Goal: Task Accomplishment & Management: Use online tool/utility

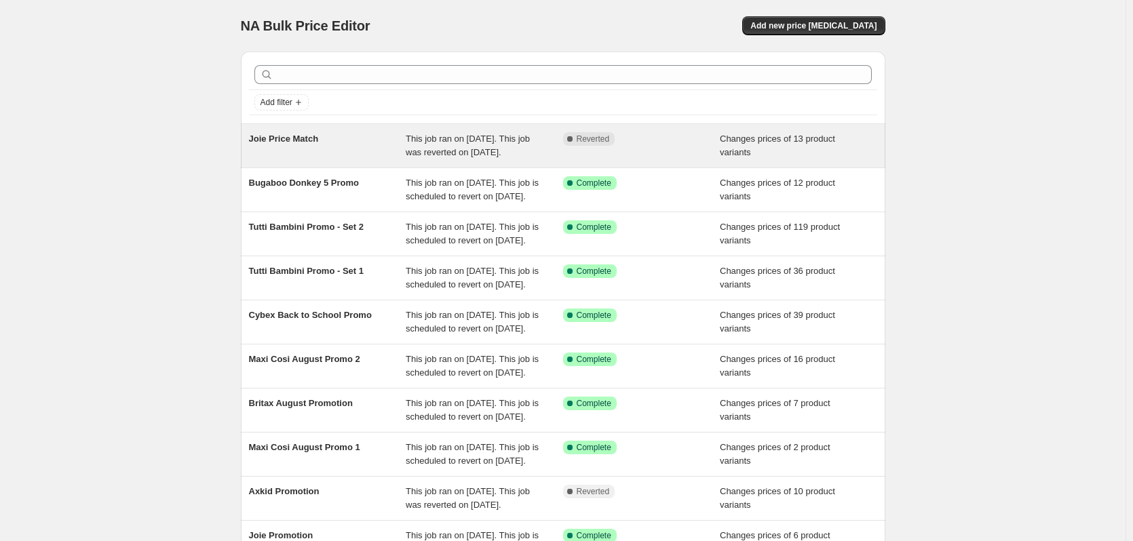
click at [694, 153] on div "Complete Reverted" at bounding box center [641, 145] width 157 height 27
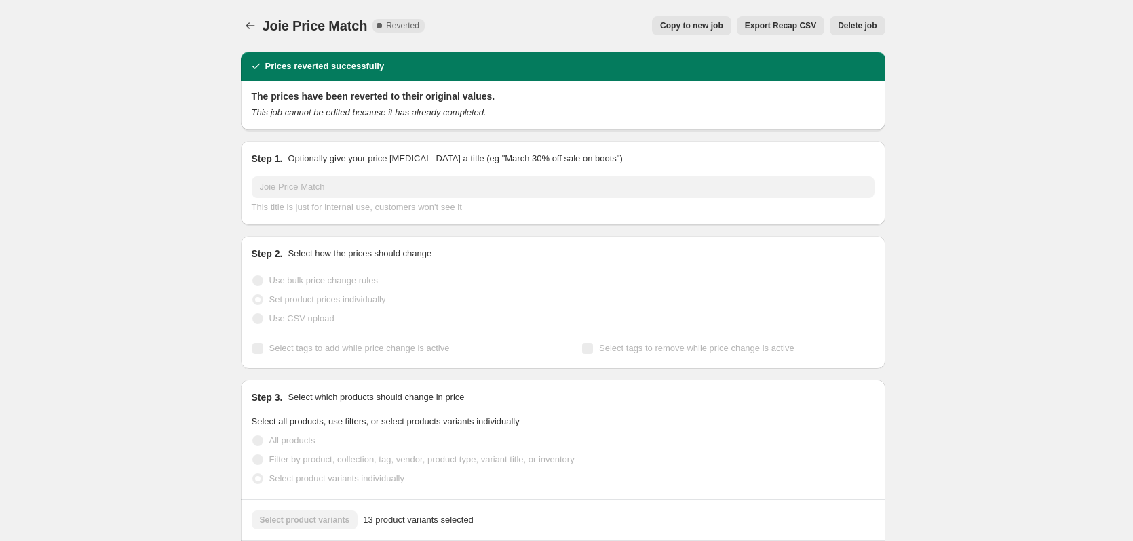
click at [672, 22] on span "Copy to new job" at bounding box center [691, 25] width 63 height 11
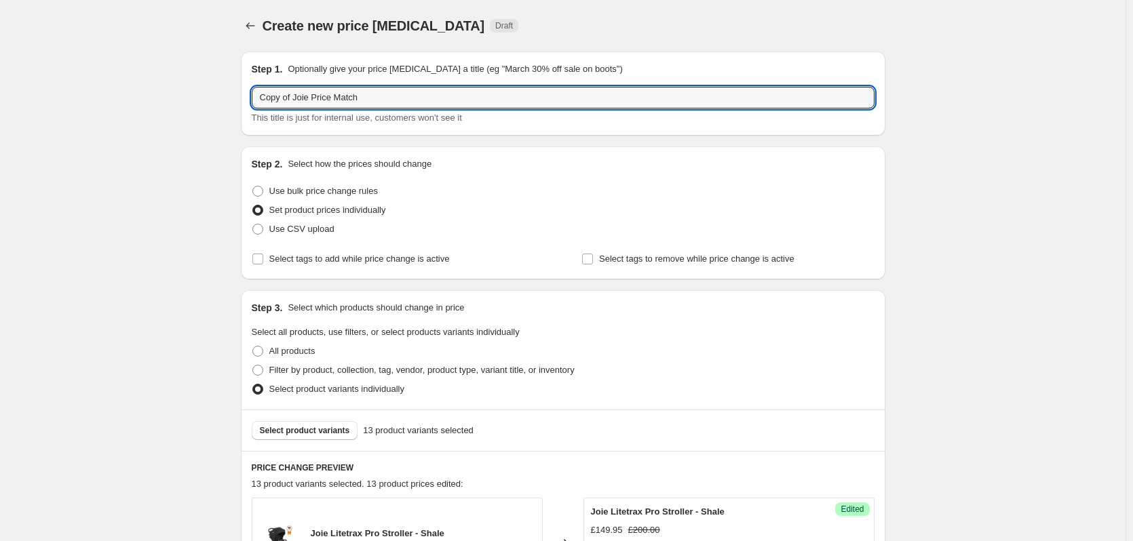
drag, startPoint x: 294, startPoint y: 98, endPoint x: 225, endPoint y: 85, distance: 69.6
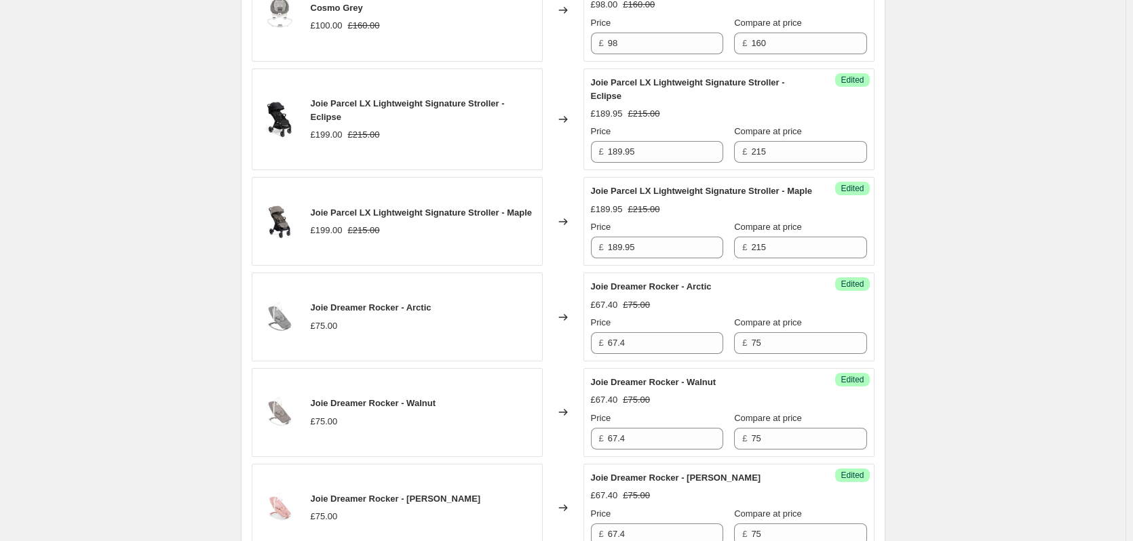
scroll to position [1497, 0]
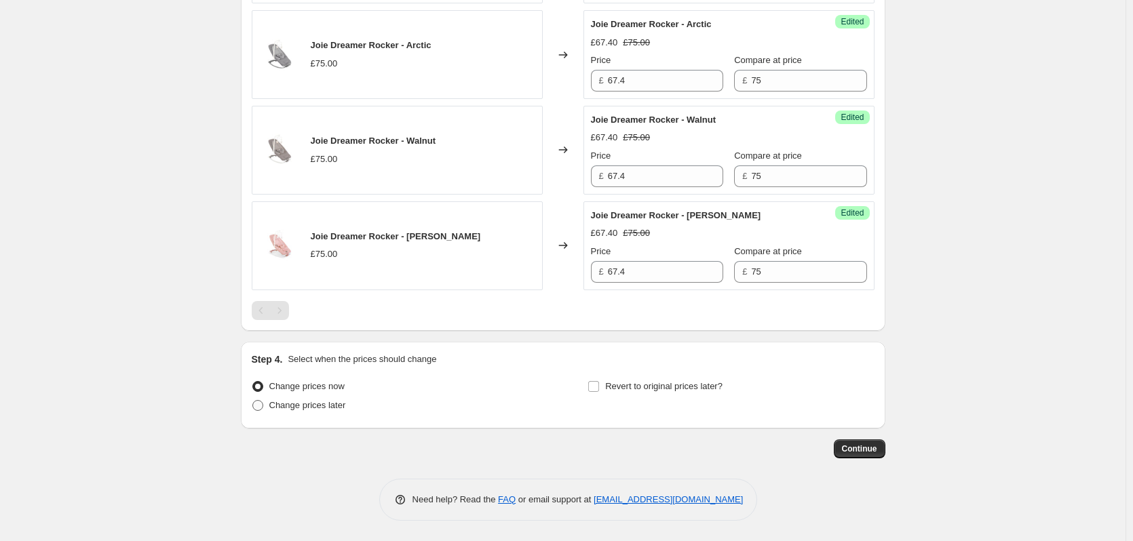
type input "Joie Price Match"
click at [325, 408] on span "Change prices later" at bounding box center [307, 405] width 77 height 10
click at [253, 401] on input "Change prices later" at bounding box center [252, 400] width 1 height 1
radio input "true"
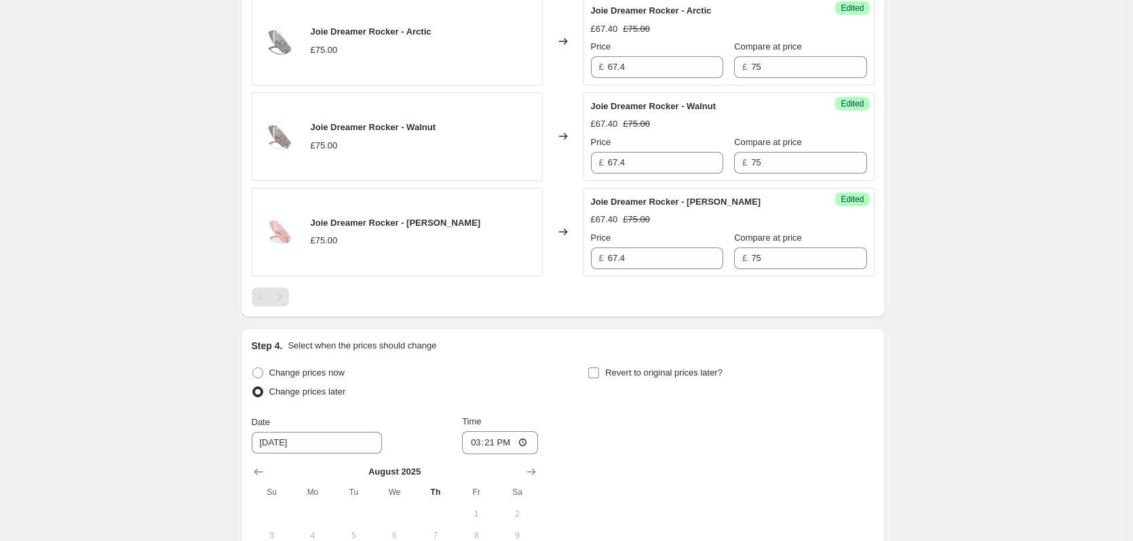
click at [663, 378] on span "Revert to original prices later?" at bounding box center [663, 373] width 117 height 10
click at [599, 378] on input "Revert to original prices later?" at bounding box center [593, 373] width 11 height 11
checkbox input "true"
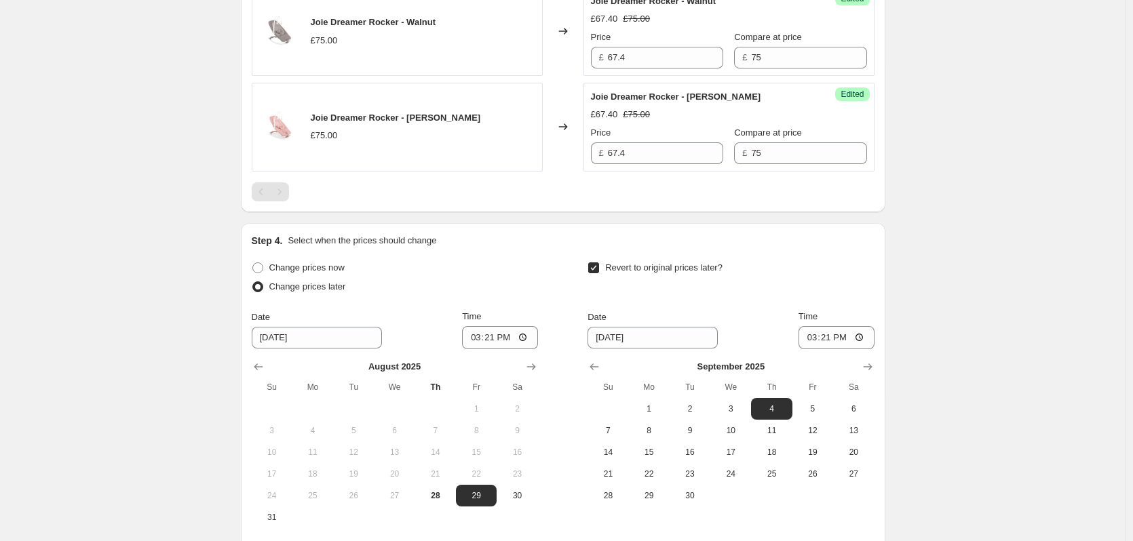
scroll to position [1751, 0]
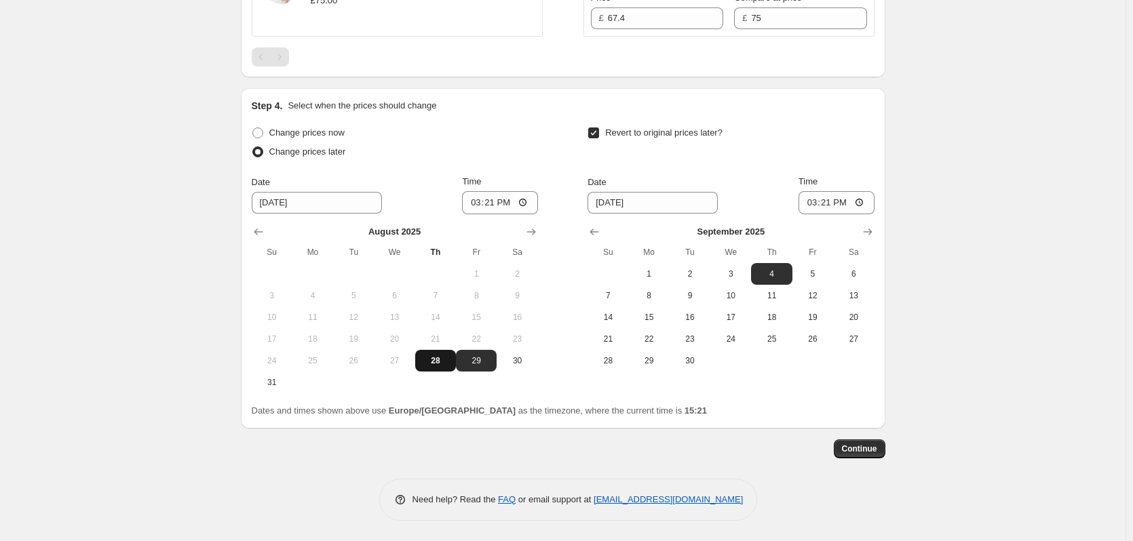
click at [432, 360] on span "28" at bounding box center [436, 360] width 30 height 11
type input "[DATE]"
click at [601, 235] on icon "Show previous month, August 2025" at bounding box center [594, 232] width 14 height 14
click at [826, 368] on button "29" at bounding box center [812, 361] width 41 height 22
type input "[DATE]"
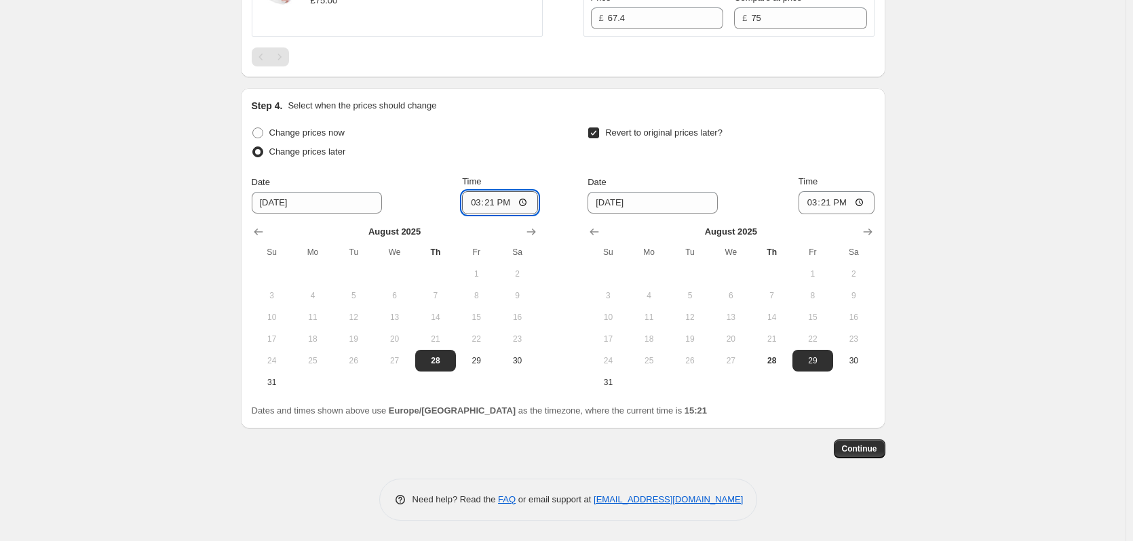
click at [497, 202] on input "15:21" at bounding box center [500, 202] width 76 height 23
type input "18:00"
click at [832, 203] on input "15:21" at bounding box center [836, 202] width 76 height 23
type input "06:00"
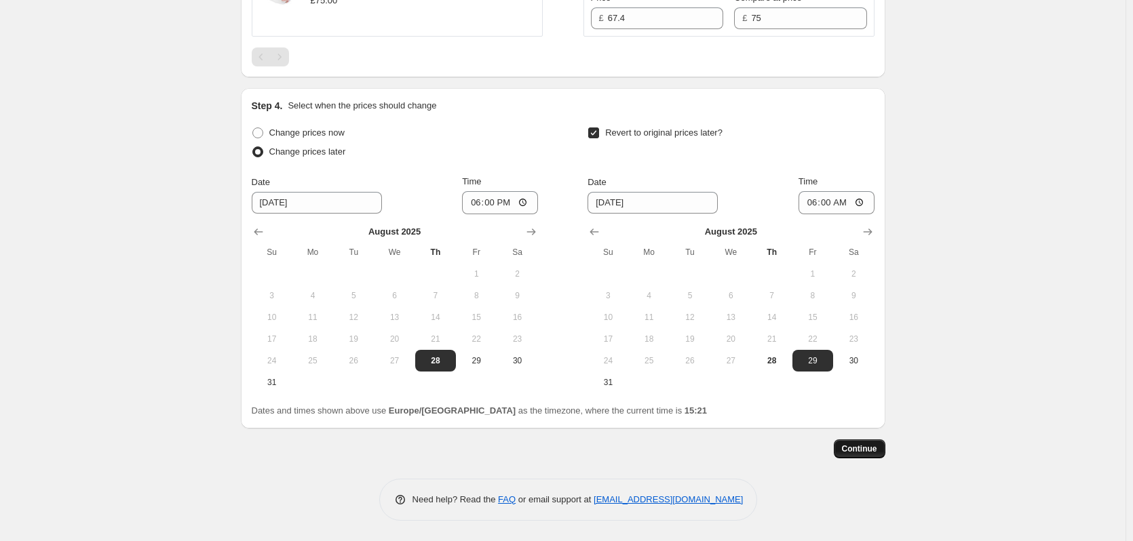
click at [871, 451] on span "Continue" at bounding box center [859, 449] width 35 height 11
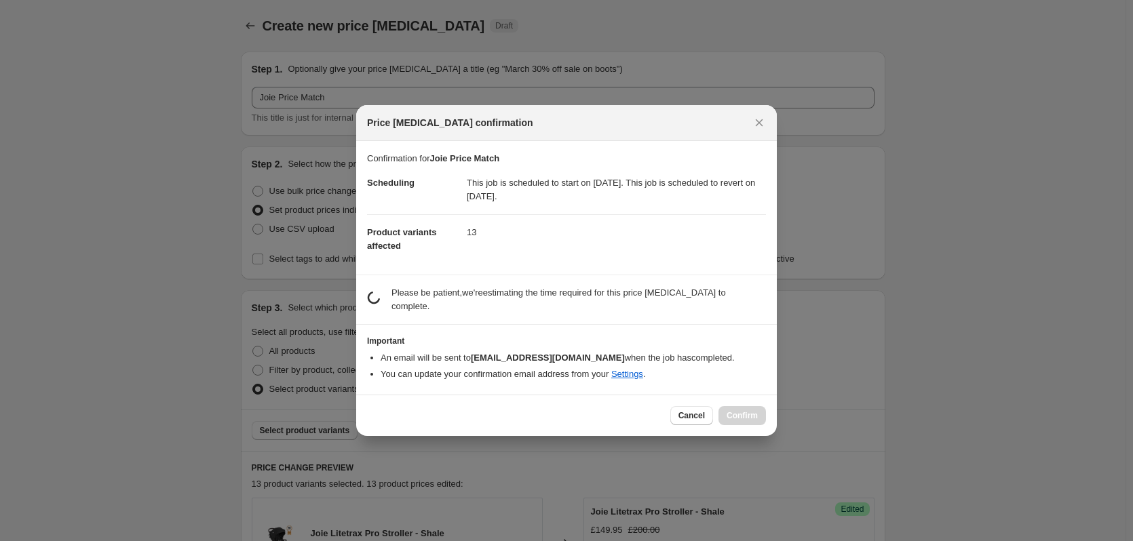
scroll to position [0, 0]
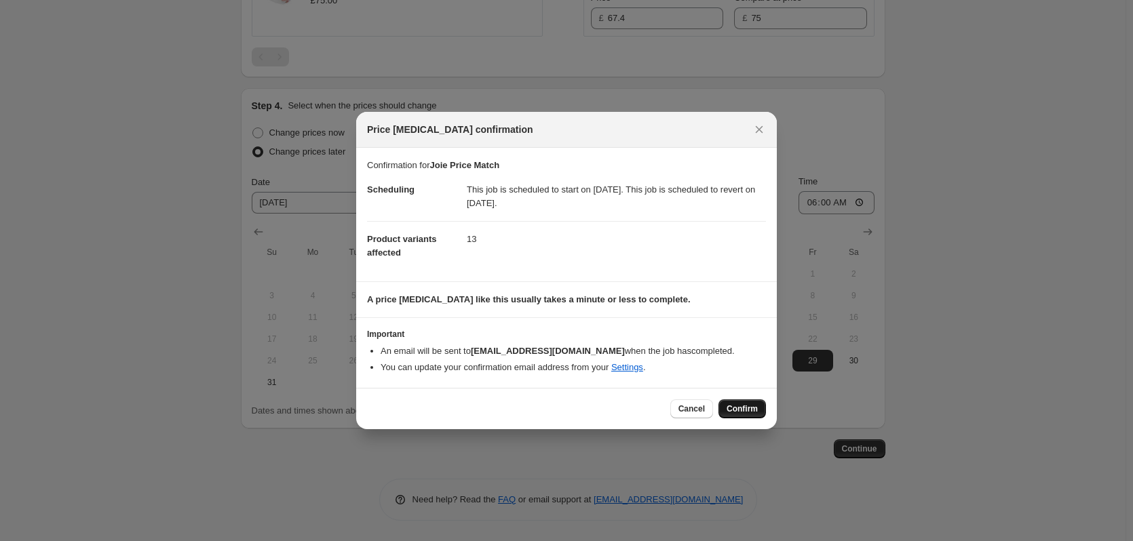
click at [763, 402] on button "Confirm" at bounding box center [741, 409] width 47 height 19
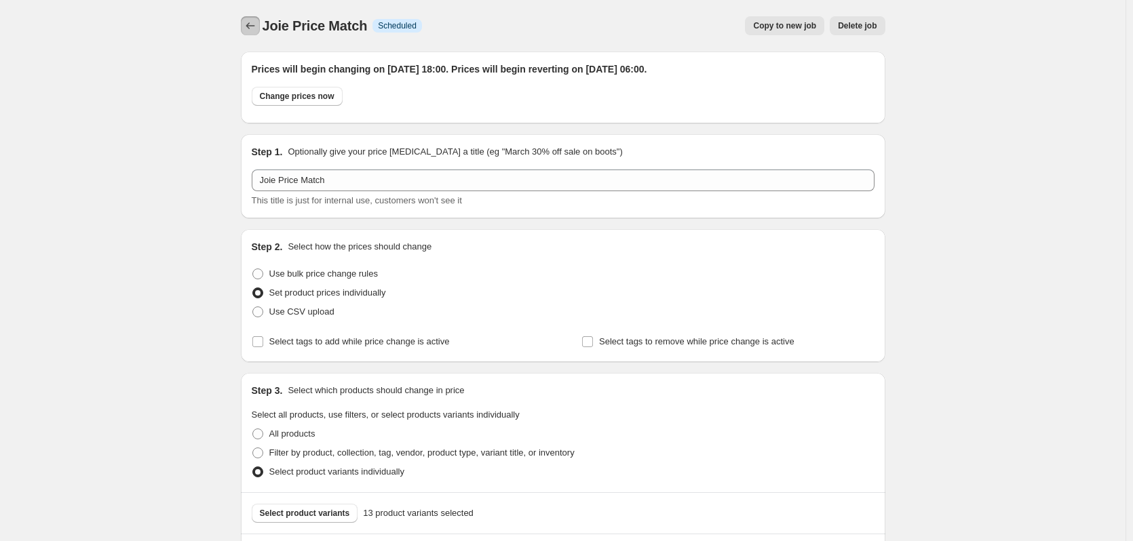
click at [250, 27] on icon "Price change jobs" at bounding box center [251, 26] width 14 height 14
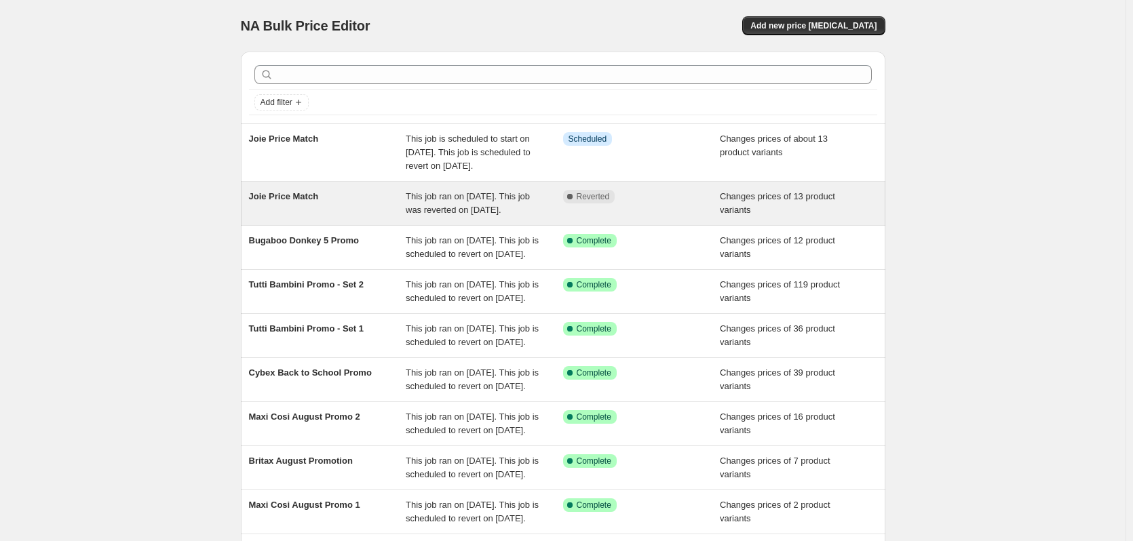
click at [416, 209] on span "This job ran on [DATE]. This job was reverted on [DATE]." at bounding box center [468, 203] width 124 height 24
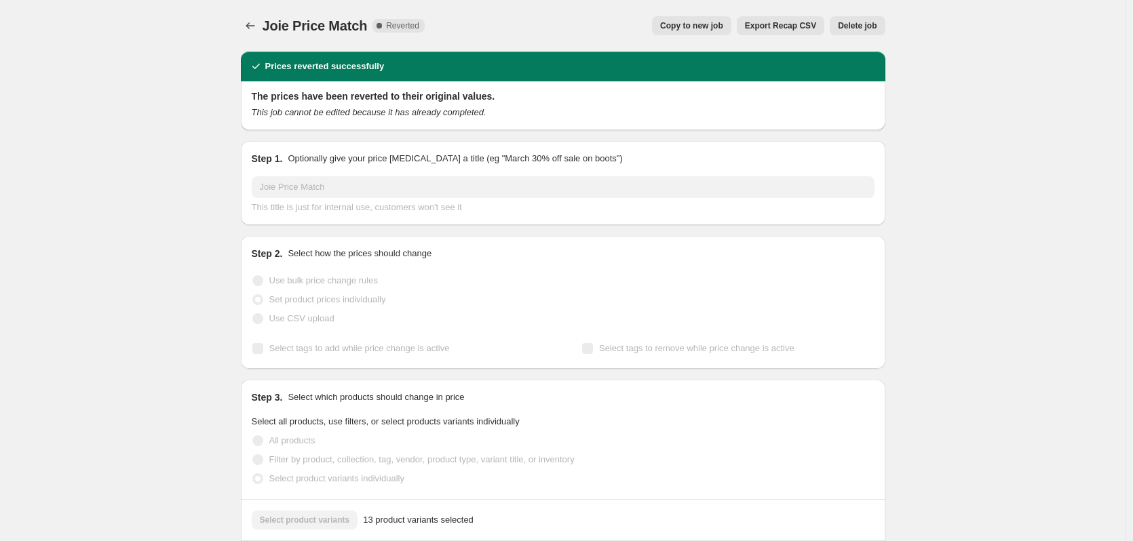
click at [876, 31] on span "Delete job" at bounding box center [857, 25] width 39 height 11
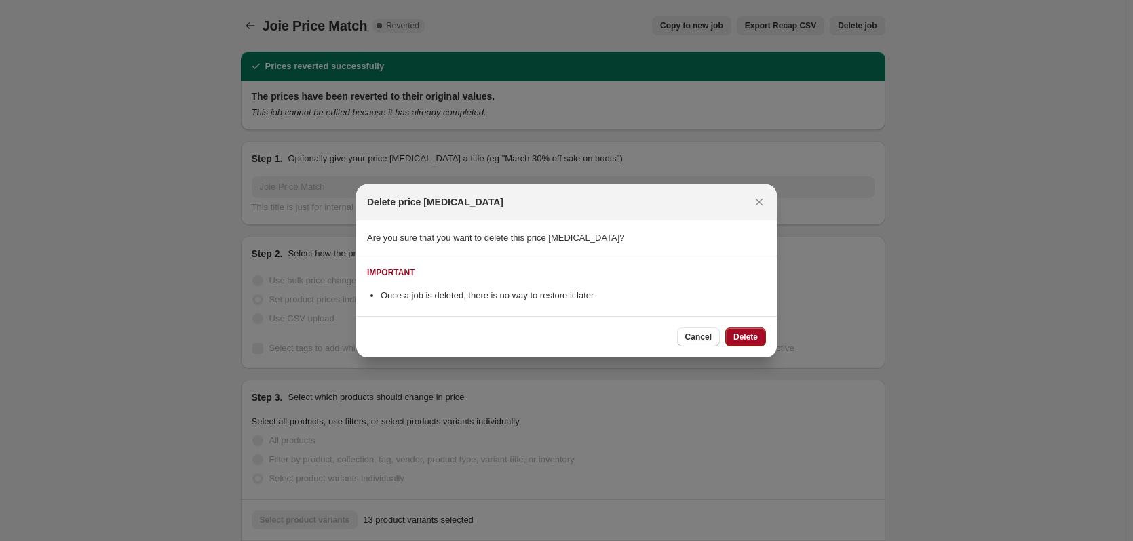
click at [748, 334] on span "Delete" at bounding box center [745, 337] width 24 height 11
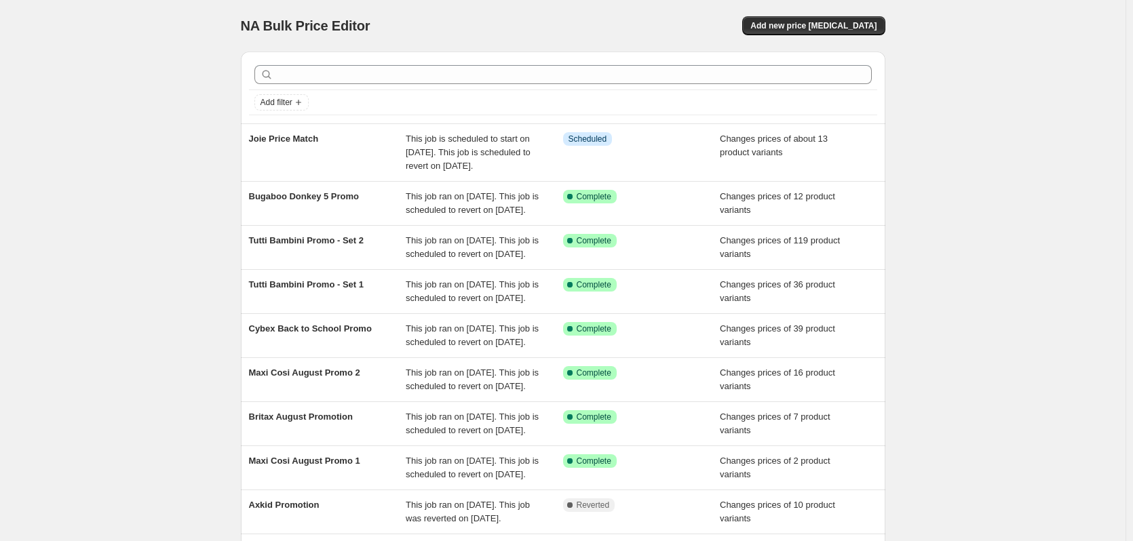
click at [1032, 220] on div "NA Bulk Price Editor. This page is ready NA Bulk Price Editor Add new price [ME…" at bounding box center [562, 356] width 1125 height 712
click at [160, 132] on div "NA Bulk Price Editor. This page is ready NA Bulk Price Editor Add new price [ME…" at bounding box center [562, 356] width 1125 height 712
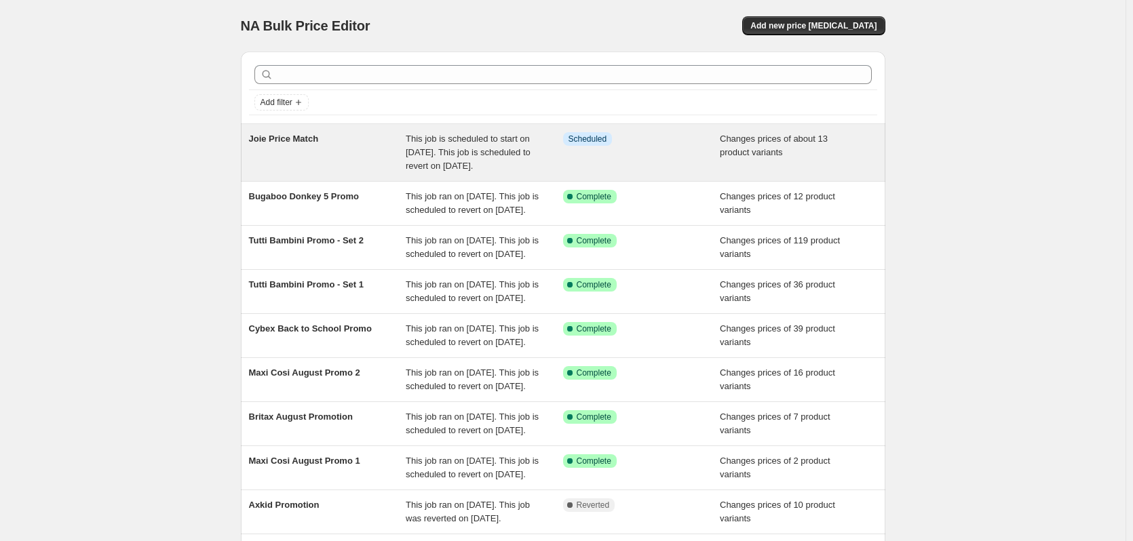
click at [416, 144] on div "This job is scheduled to start on [DATE]. This job is scheduled to revert on [D…" at bounding box center [484, 152] width 157 height 41
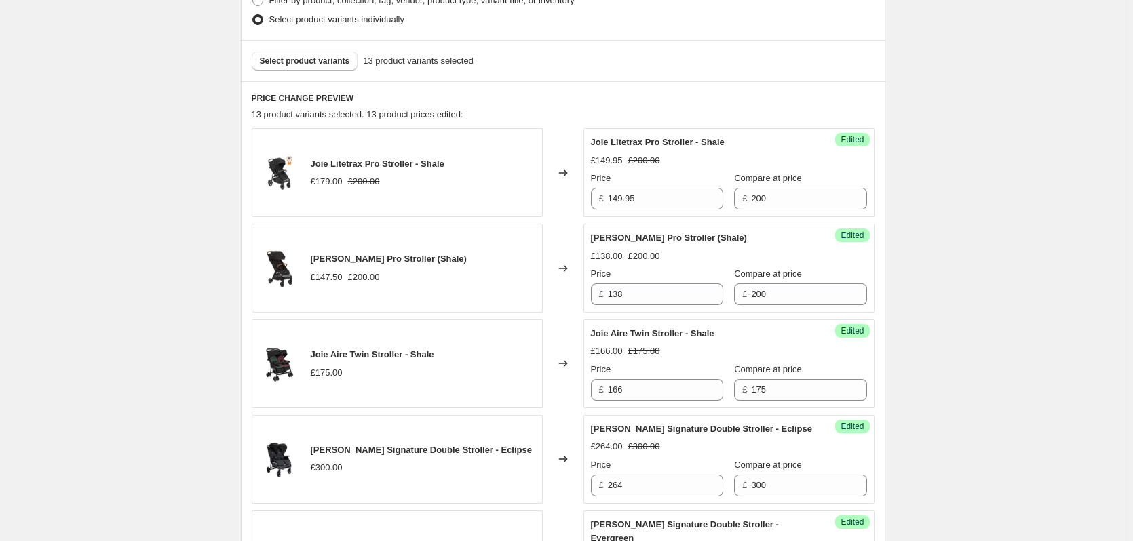
scroll to position [475, 0]
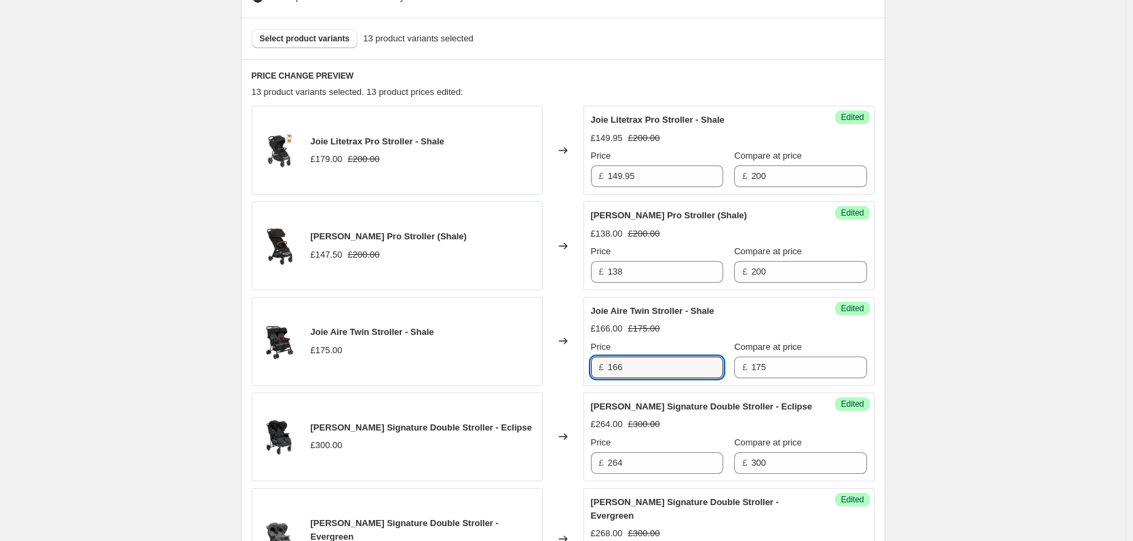
drag, startPoint x: 640, startPoint y: 368, endPoint x: 606, endPoint y: 365, distance: 33.3
click at [606, 365] on div "£ 166" at bounding box center [657, 368] width 132 height 22
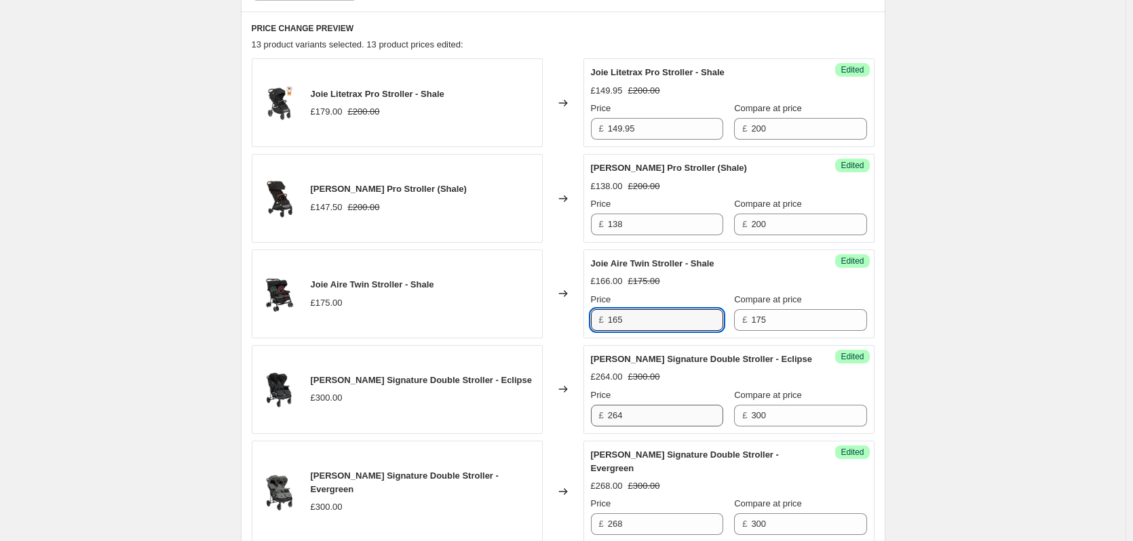
scroll to position [543, 0]
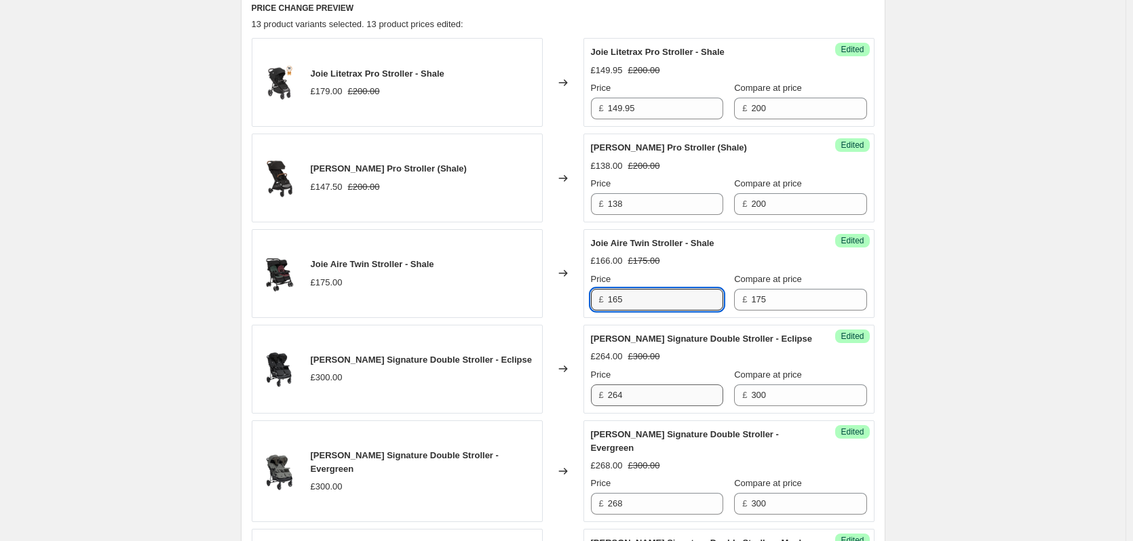
type input "165"
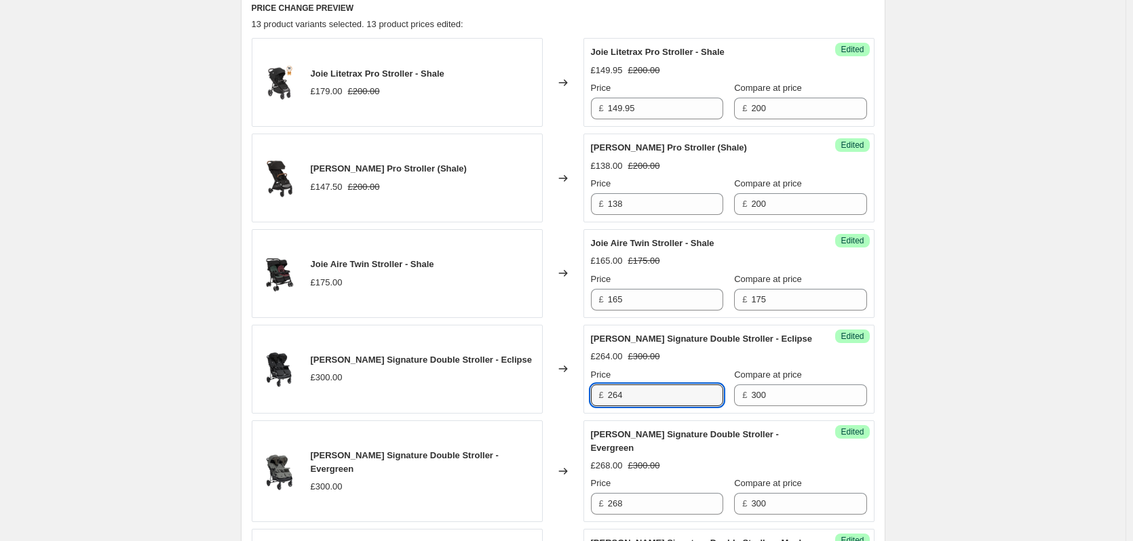
drag, startPoint x: 650, startPoint y: 400, endPoint x: 609, endPoint y: 403, distance: 41.5
click at [609, 403] on div "£ 264" at bounding box center [657, 396] width 132 height 22
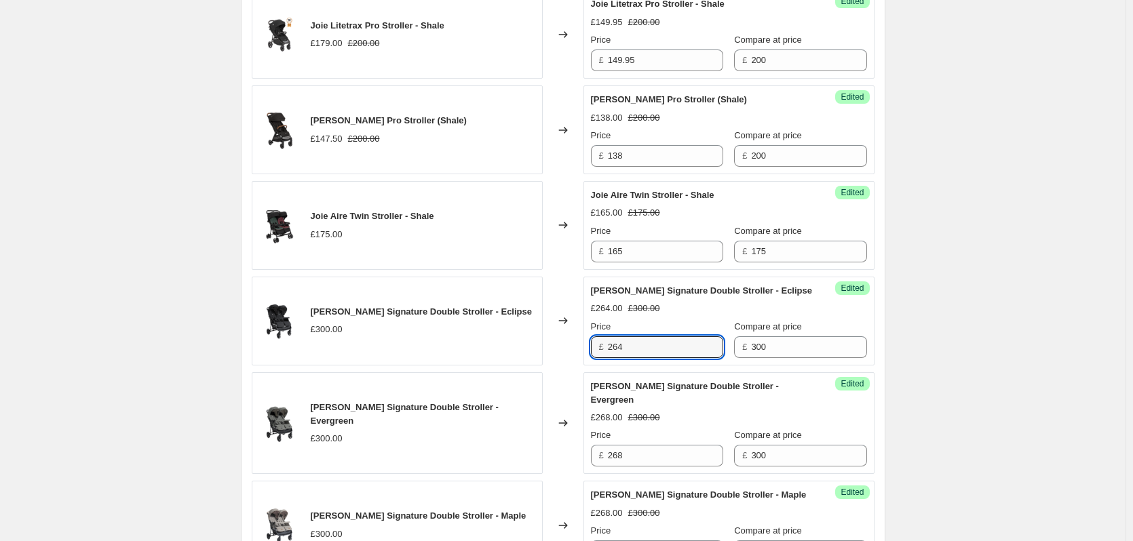
scroll to position [610, 0]
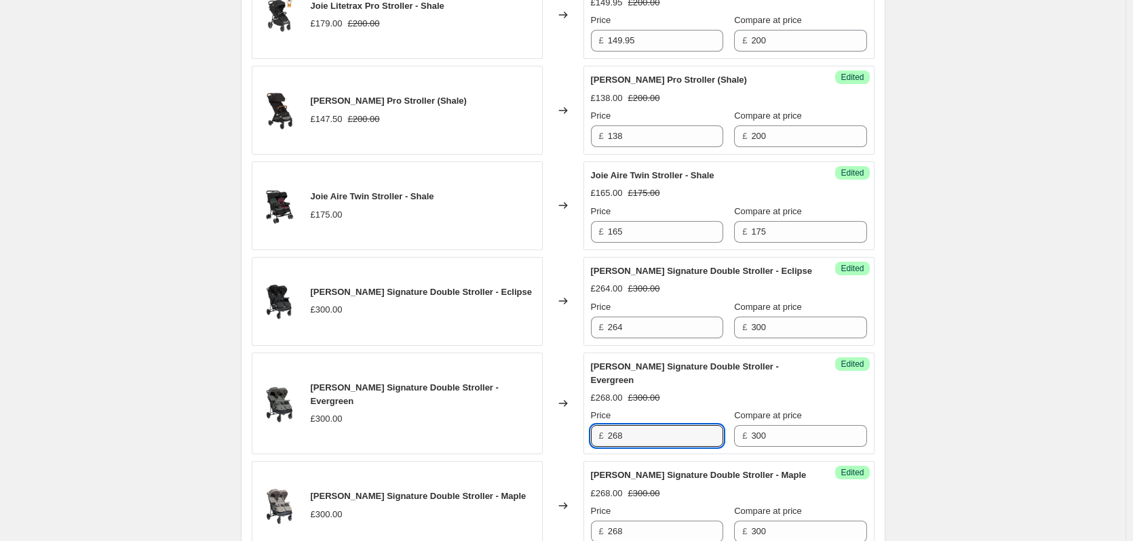
drag, startPoint x: 655, startPoint y: 433, endPoint x: 599, endPoint y: 440, distance: 56.1
click at [599, 440] on div "£ 268" at bounding box center [657, 436] width 132 height 22
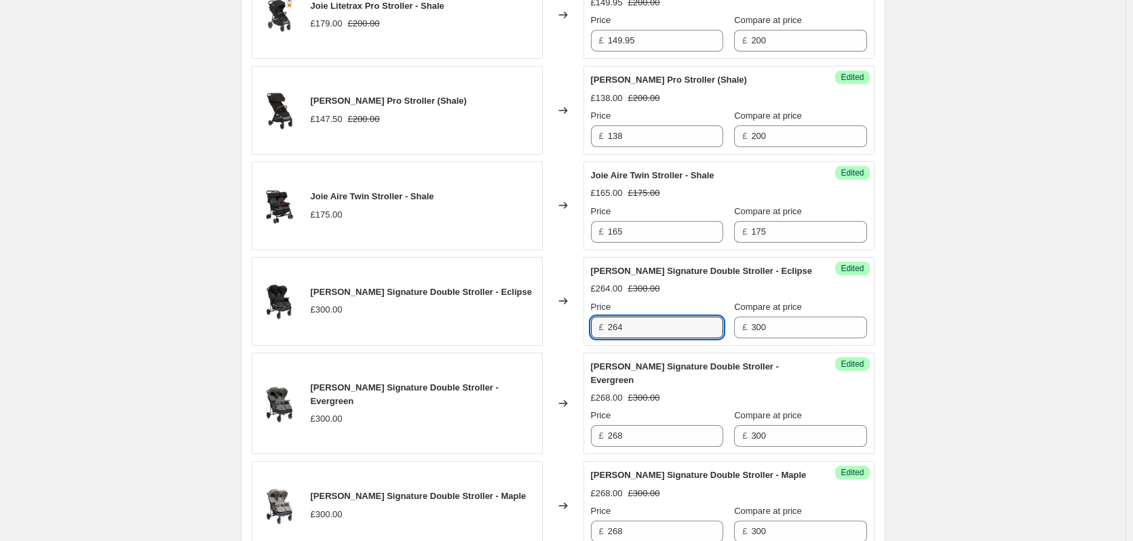
drag, startPoint x: 645, startPoint y: 316, endPoint x: 549, endPoint y: 343, distance: 99.4
click at [549, 343] on div "Joie Estrella Signature Double Stroller - Eclipse £300.00 Changed to Success Ed…" at bounding box center [563, 301] width 623 height 89
click at [638, 437] on input "268" at bounding box center [665, 436] width 115 height 22
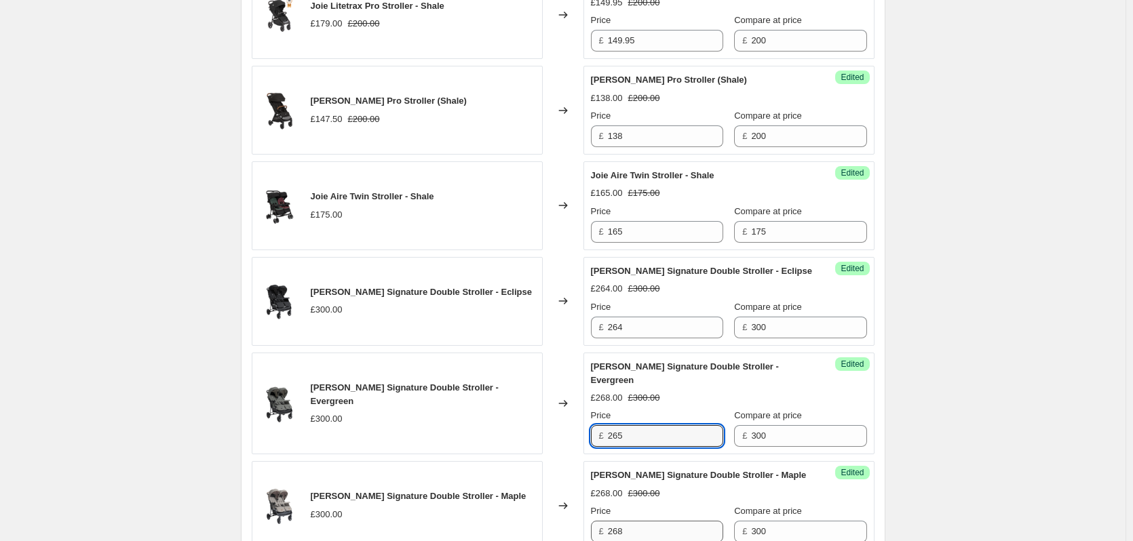
type input "265"
click at [646, 528] on input "268" at bounding box center [665, 532] width 115 height 22
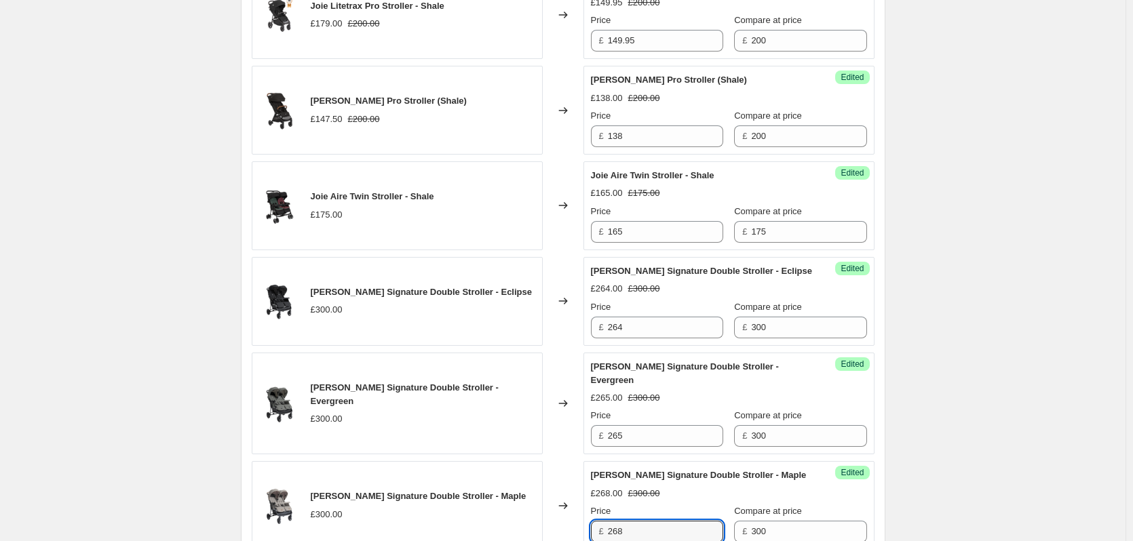
paste input "5"
type input "265"
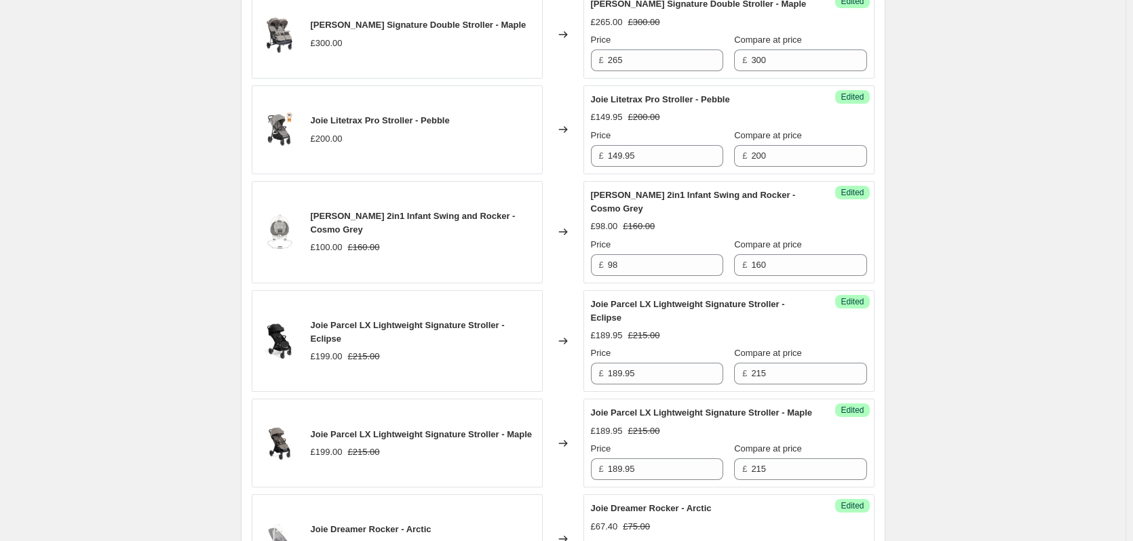
scroll to position [1085, 0]
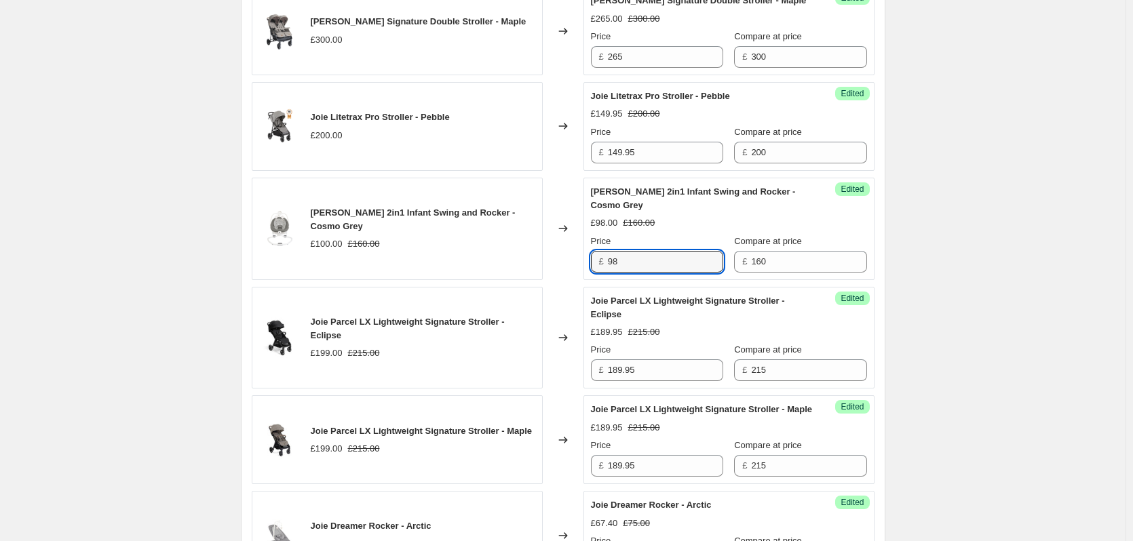
drag, startPoint x: 647, startPoint y: 267, endPoint x: 606, endPoint y: 261, distance: 41.1
click at [606, 261] on div "£ 98" at bounding box center [657, 262] width 132 height 22
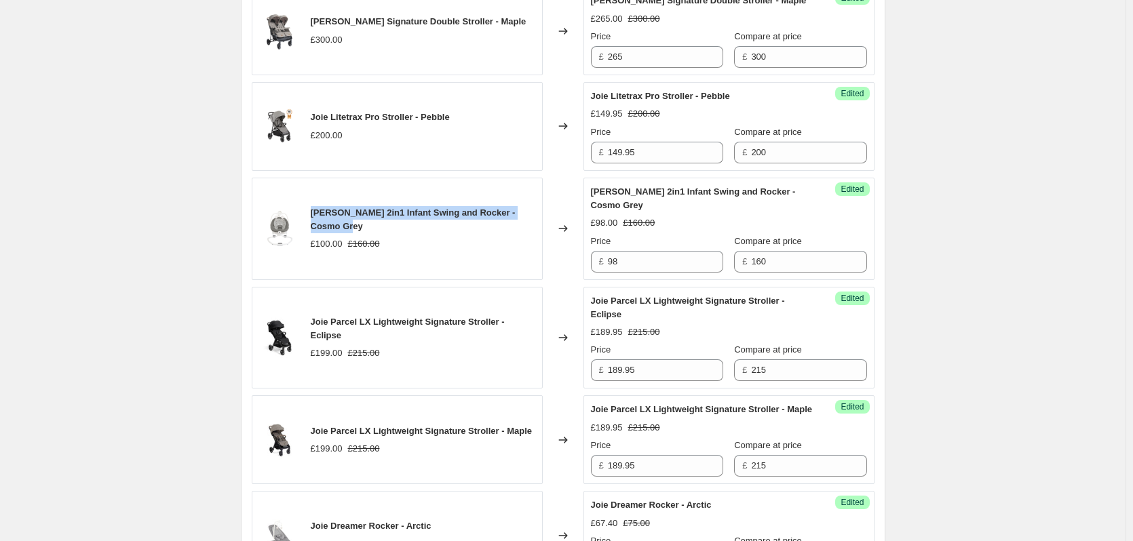
drag, startPoint x: 340, startPoint y: 227, endPoint x: 315, endPoint y: 214, distance: 28.5
click at [315, 214] on div "[PERSON_NAME] 2in1 Infant Swing and Rocker - Cosmo Grey" at bounding box center [423, 219] width 225 height 27
copy span "[PERSON_NAME] 2in1 Infant Swing and Rocker - Cosmo Grey"
click at [953, 269] on div "Joie Price Match. This page is ready Joie Price Match Info Scheduled Copy to ne…" at bounding box center [562, 95] width 1125 height 2361
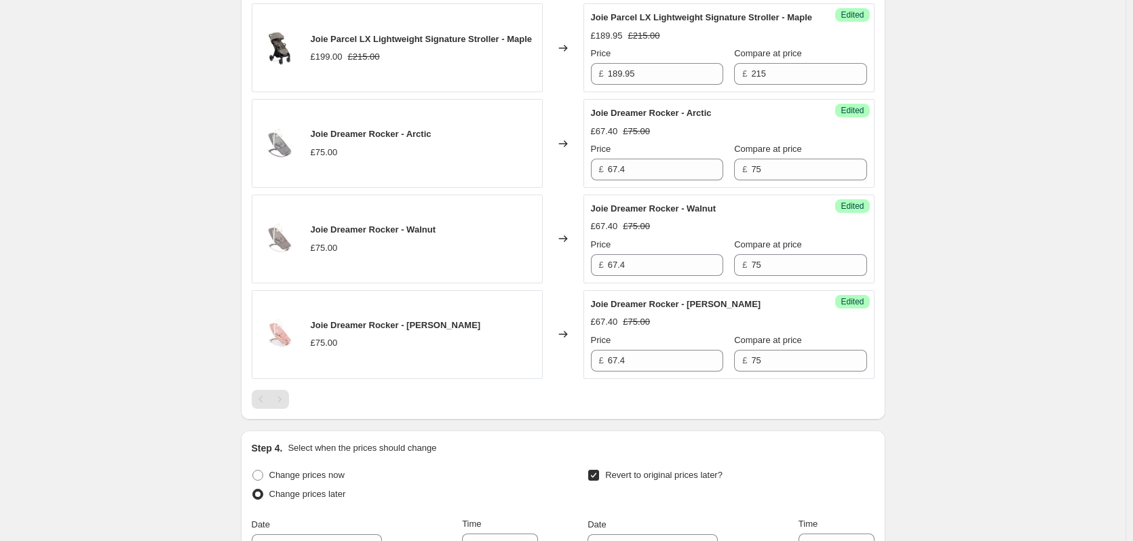
scroll to position [1492, 0]
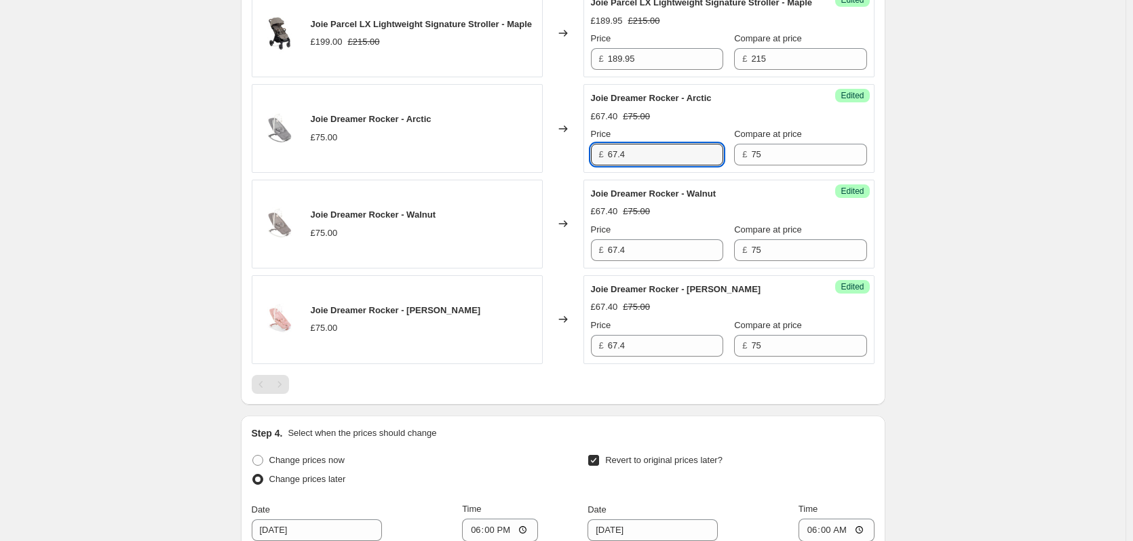
drag, startPoint x: 666, startPoint y: 170, endPoint x: 587, endPoint y: 172, distance: 79.4
click at [587, 172] on div "Success Edited Joie Dreamer Rocker - Arctic £67.40 £75.00 Price £ 67.4 Compare …" at bounding box center [728, 128] width 291 height 89
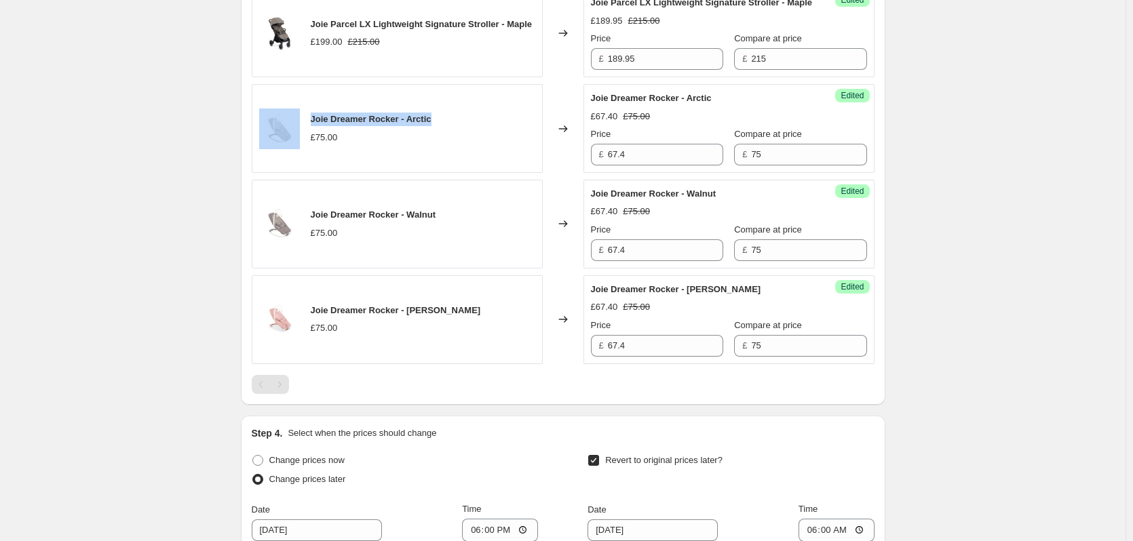
drag, startPoint x: 438, startPoint y: 133, endPoint x: 303, endPoint y: 130, distance: 135.0
click at [303, 130] on div "Joie Dreamer Rocker - Arctic £75.00" at bounding box center [397, 128] width 291 height 89
copy div "Joie Dreamer Rocker - Arctic"
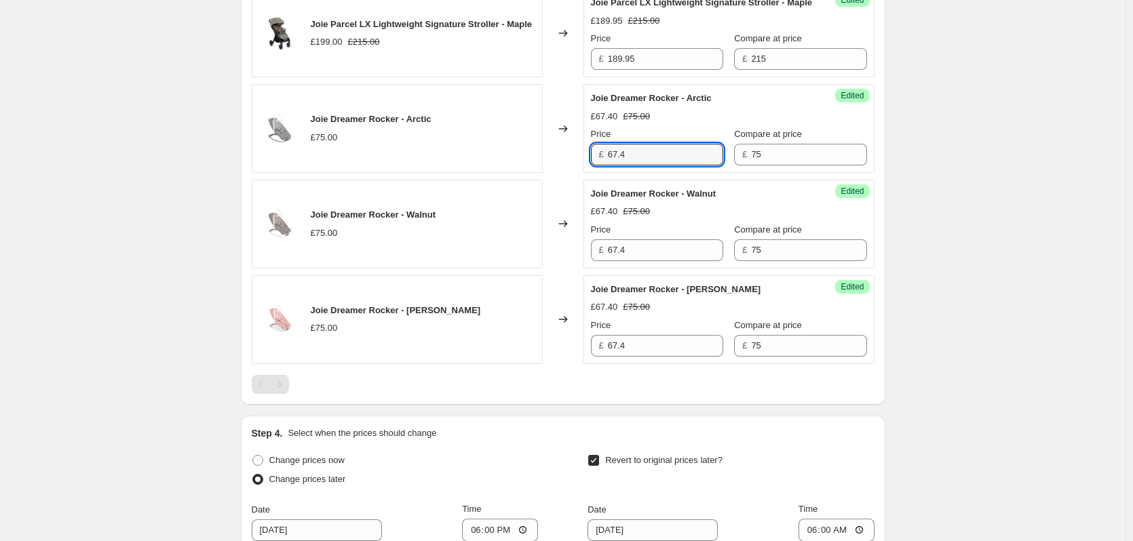
drag, startPoint x: 647, startPoint y: 164, endPoint x: 610, endPoint y: 174, distance: 38.5
click at [610, 166] on div "£ 67.4" at bounding box center [657, 155] width 132 height 22
click at [640, 356] on input "67.4" at bounding box center [665, 346] width 115 height 22
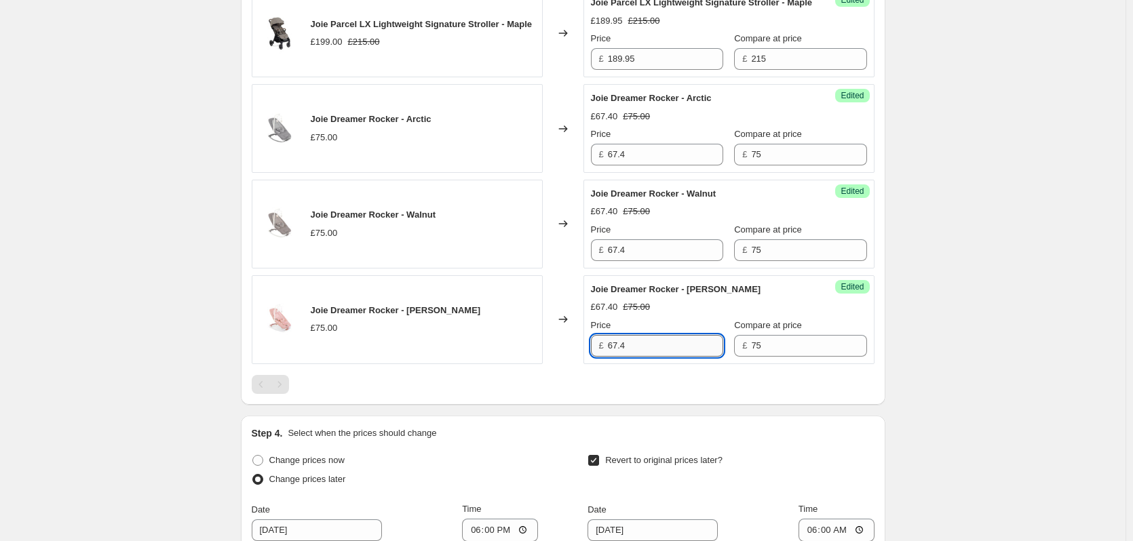
click at [638, 356] on input "67.4" at bounding box center [665, 346] width 115 height 22
drag, startPoint x: 638, startPoint y: 356, endPoint x: 610, endPoint y: 356, distance: 27.8
click at [610, 356] on div "£ 67.4" at bounding box center [657, 346] width 132 height 22
type input "66"
click at [642, 261] on input "67.4" at bounding box center [665, 250] width 115 height 22
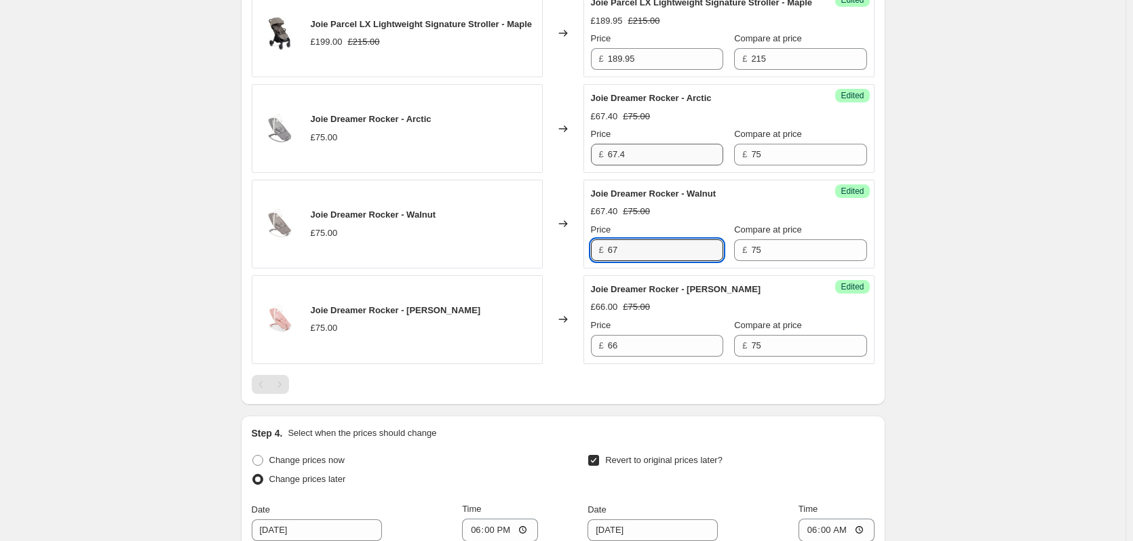
type input "67"
click at [638, 166] on input "67.4" at bounding box center [665, 155] width 115 height 22
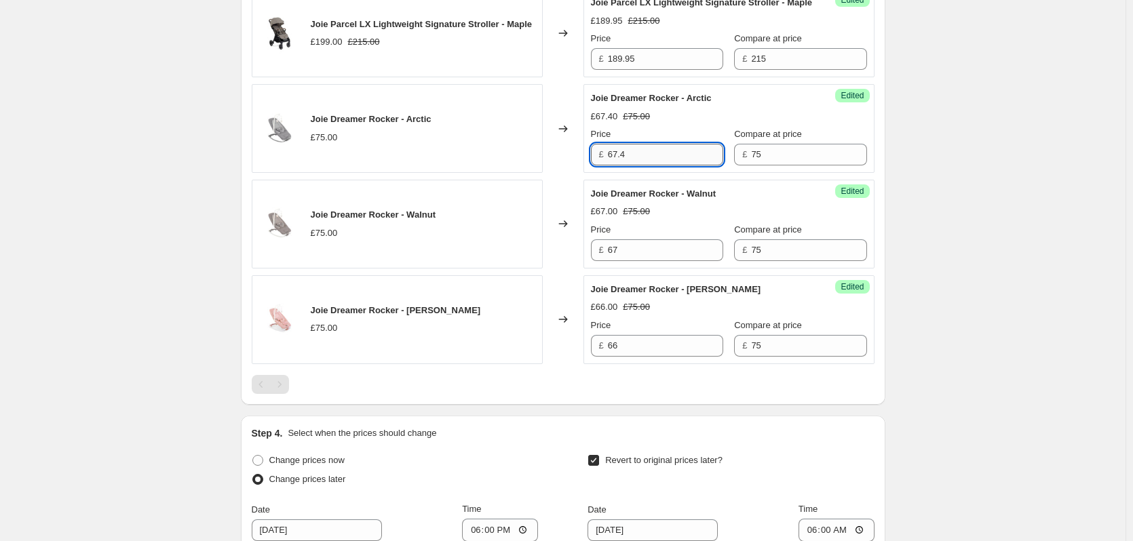
paste input "text"
type input "67"
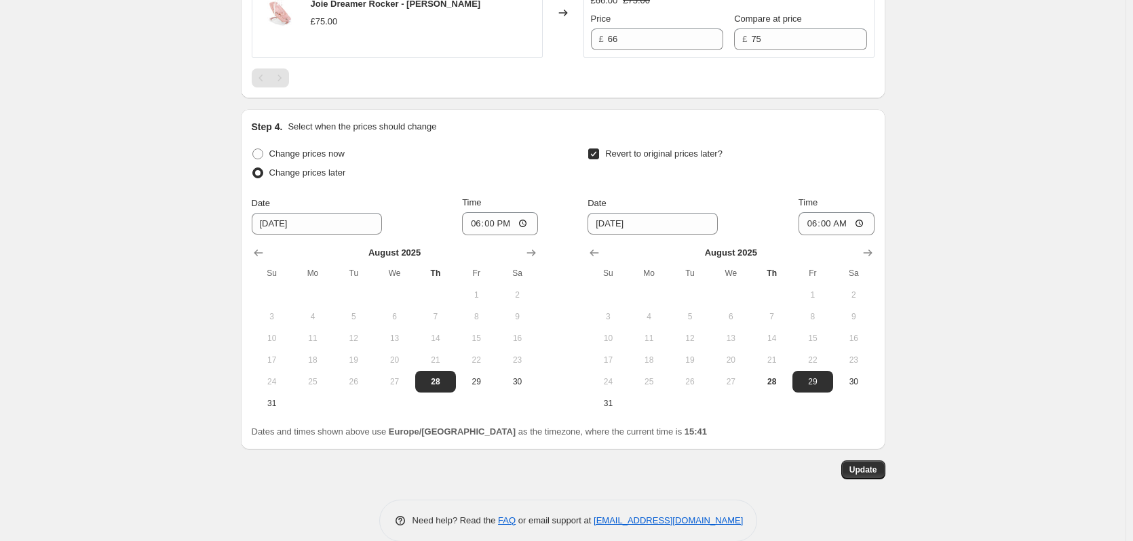
scroll to position [1833, 0]
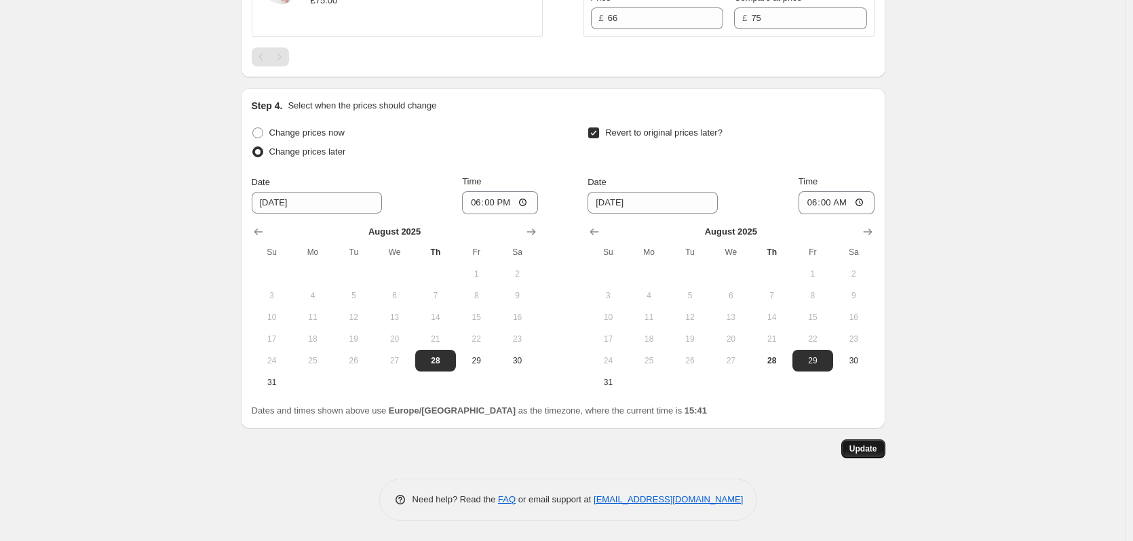
click at [866, 450] on span "Update" at bounding box center [863, 449] width 28 height 11
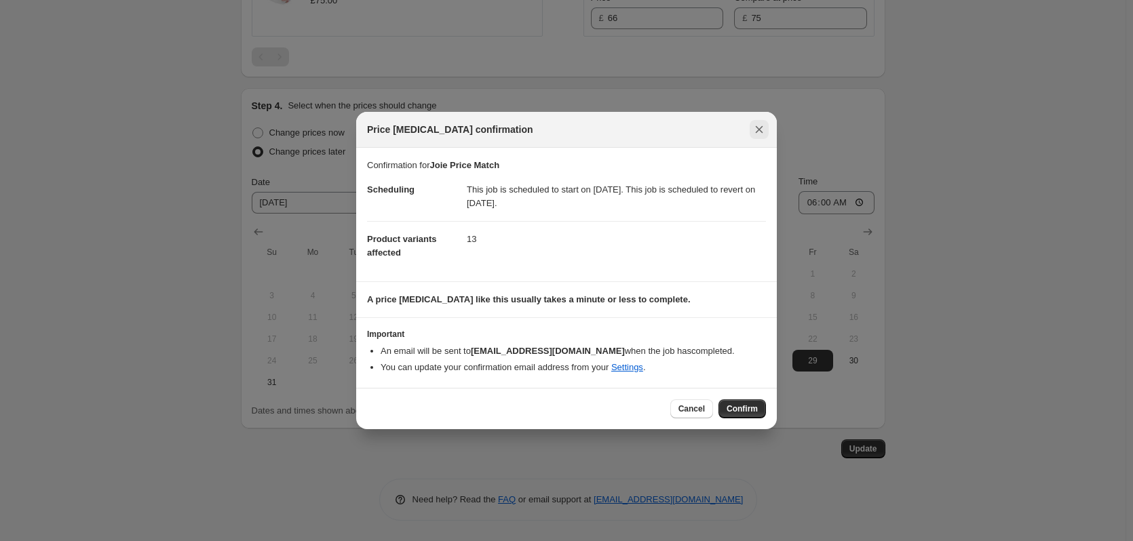
click at [759, 130] on icon "Close" at bounding box center [759, 129] width 7 height 7
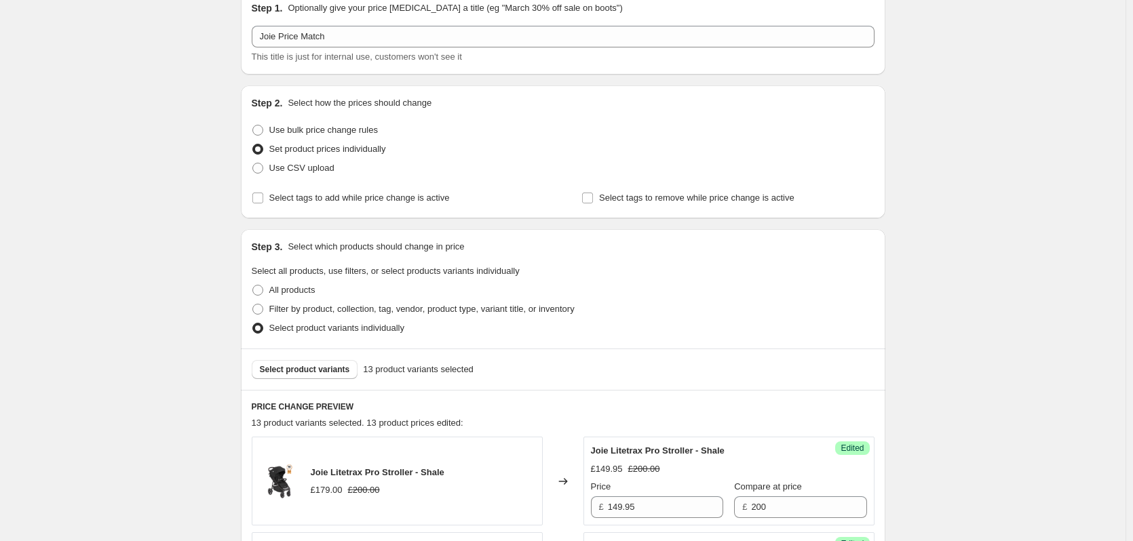
scroll to position [138, 0]
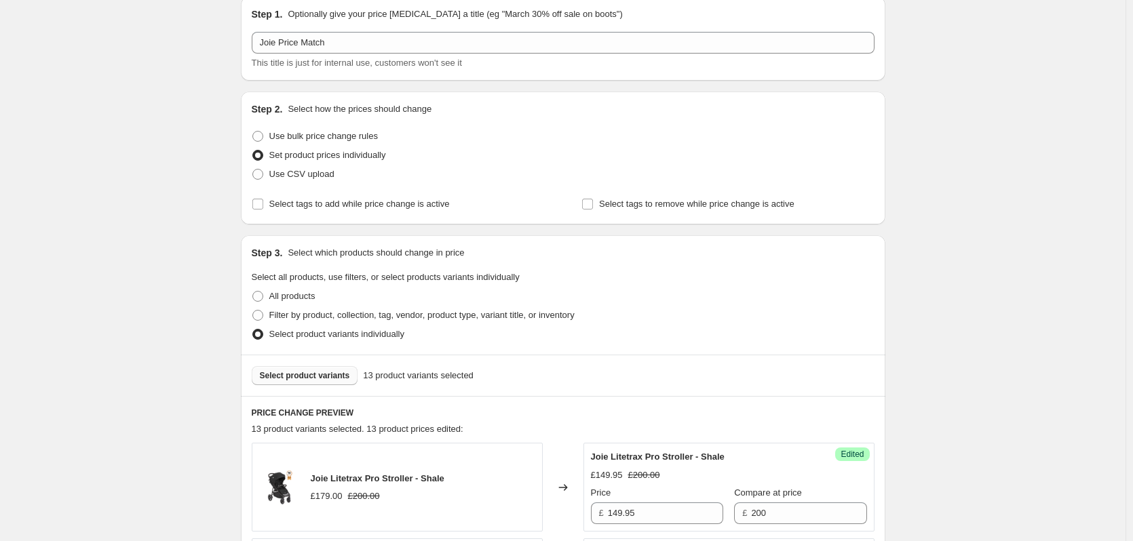
click at [324, 384] on button "Select product variants" at bounding box center [305, 375] width 106 height 19
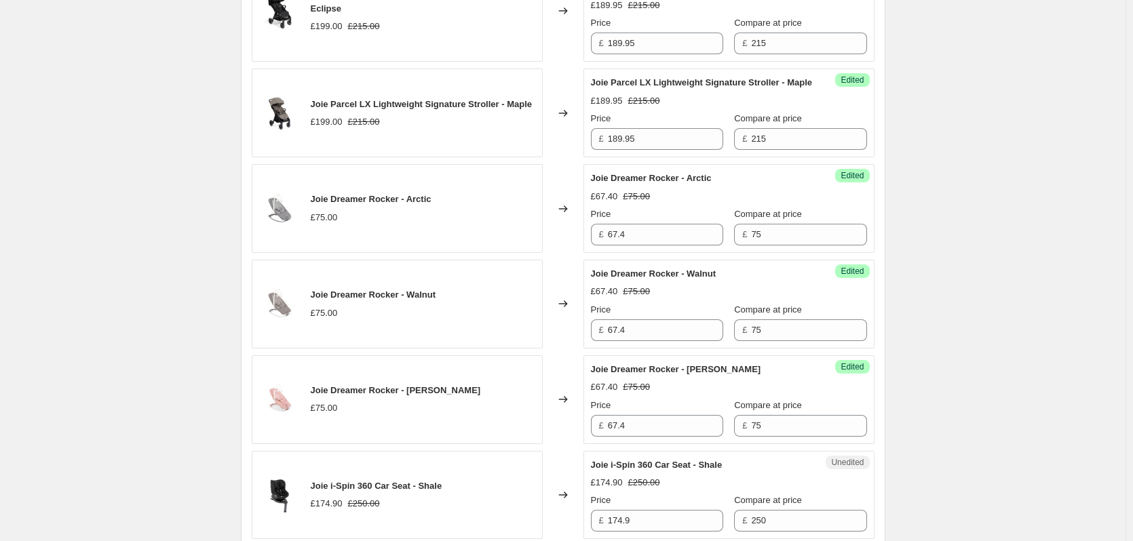
scroll to position [1698, 0]
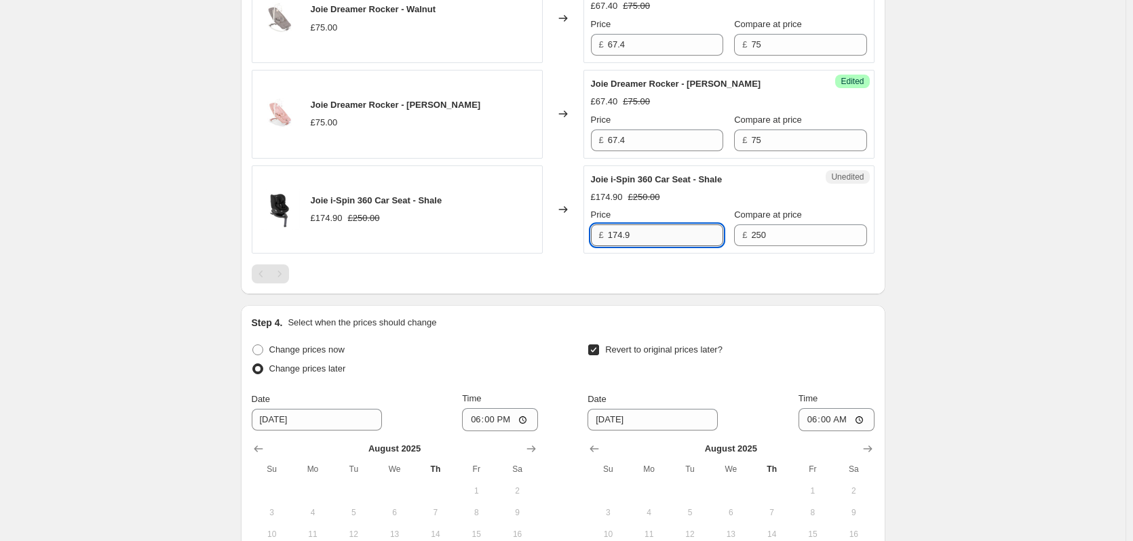
drag, startPoint x: 629, startPoint y: 248, endPoint x: 648, endPoint y: 247, distance: 19.7
click at [648, 246] on input "174.9" at bounding box center [665, 236] width 115 height 22
click at [655, 246] on input "174.9" at bounding box center [665, 236] width 115 height 22
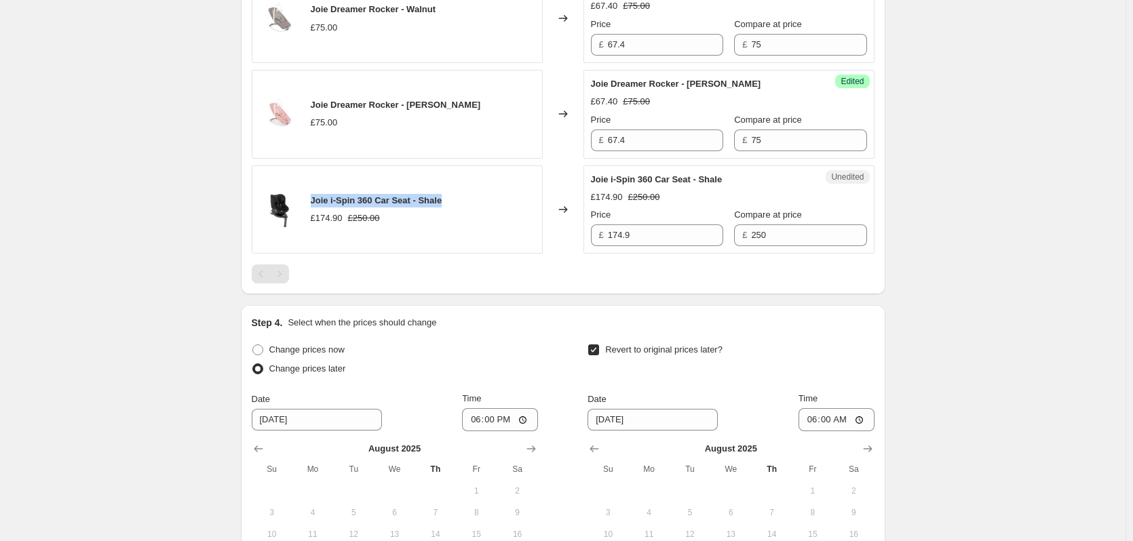
drag, startPoint x: 457, startPoint y: 217, endPoint x: 315, endPoint y: 212, distance: 141.9
click at [315, 212] on div "Joie i-Spin 360 Car Seat - Shale £174.90 £250.00" at bounding box center [397, 210] width 291 height 89
copy span "Joie i-Spin 360 Car Seat - Shale"
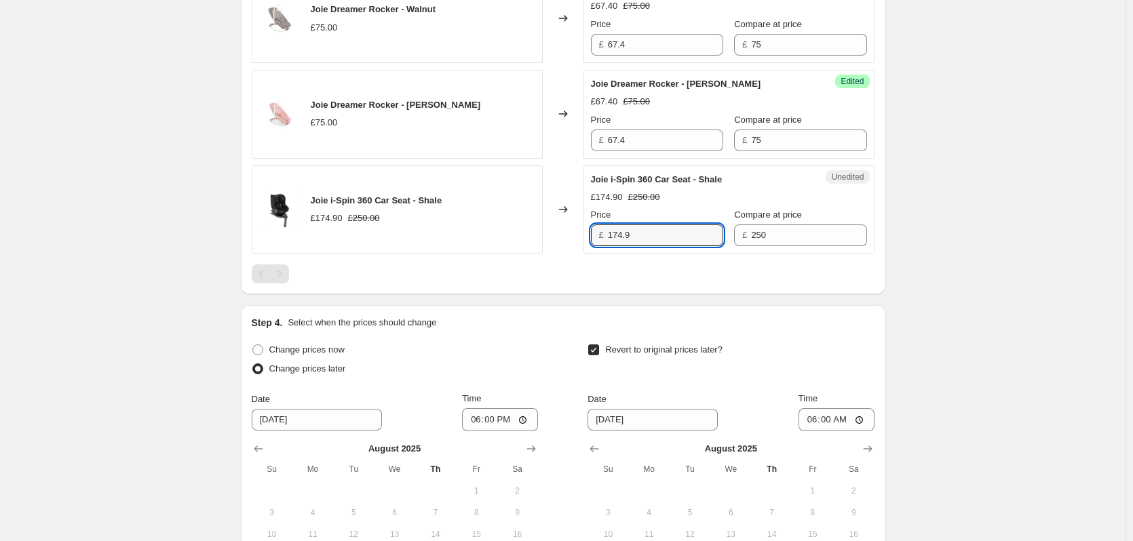
drag, startPoint x: 669, startPoint y: 256, endPoint x: 588, endPoint y: 248, distance: 81.8
click at [588, 248] on div "Unedited Joie i-Spin 360 Car Seat - Shale £174.90 £250.00 Price £ 174.9 Compare…" at bounding box center [728, 210] width 291 height 89
type input "174.50"
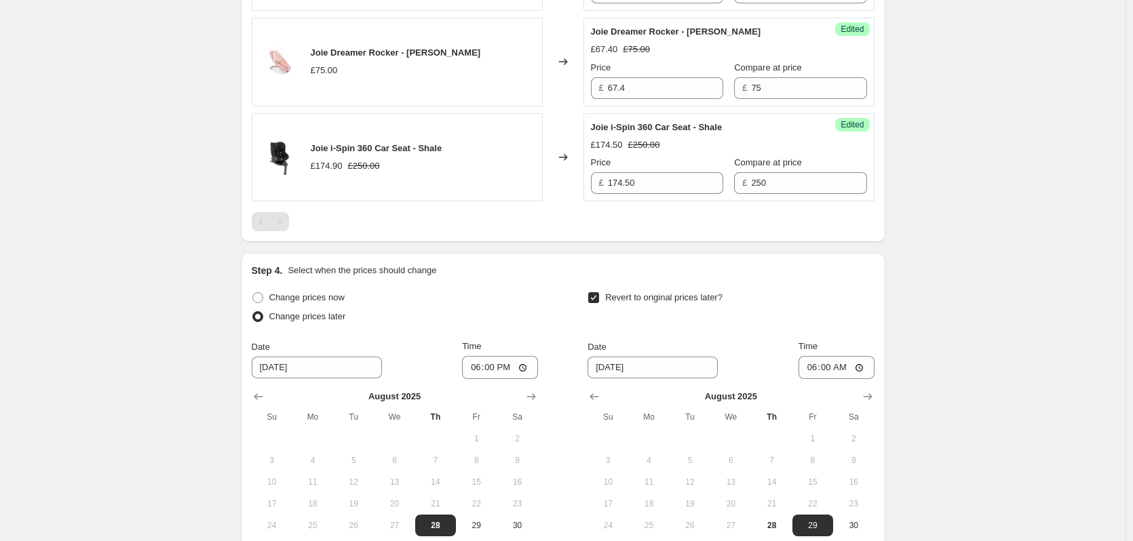
scroll to position [1928, 0]
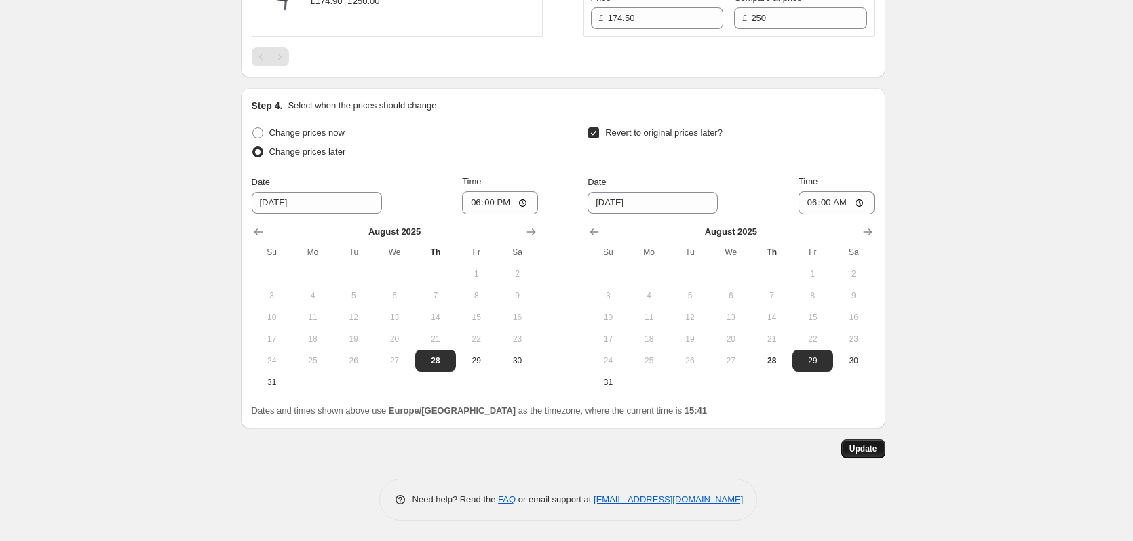
click at [854, 444] on button "Update" at bounding box center [863, 449] width 44 height 19
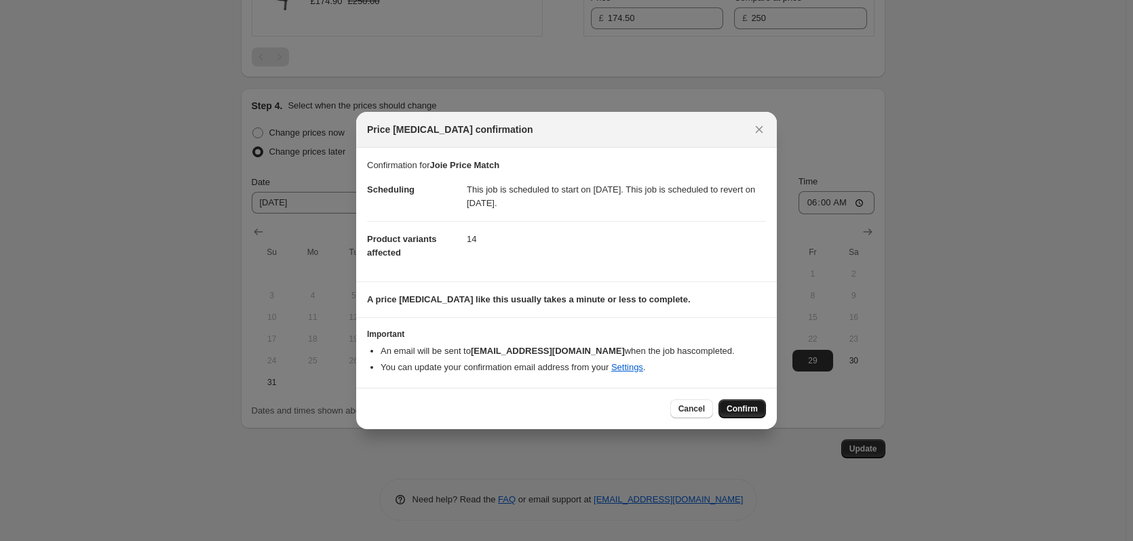
click at [730, 408] on span "Confirm" at bounding box center [741, 409] width 31 height 11
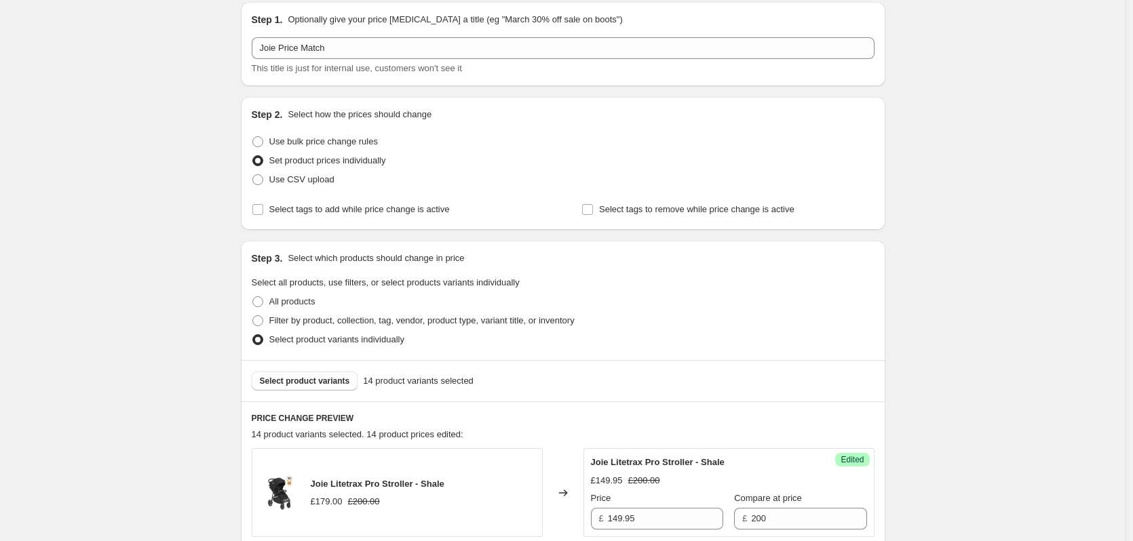
scroll to position [0, 0]
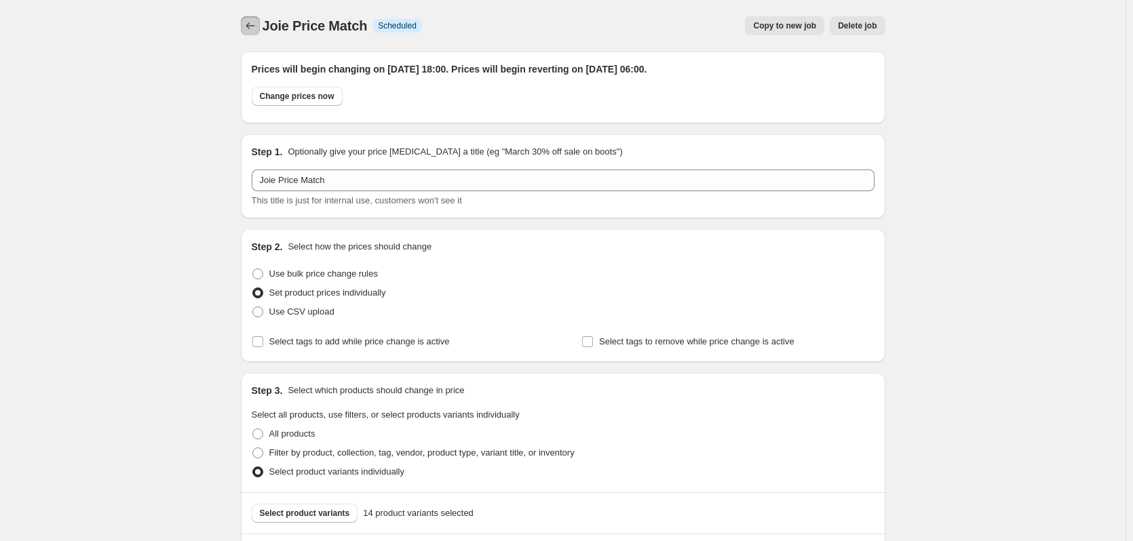
click at [251, 23] on icon "Price change jobs" at bounding box center [251, 26] width 14 height 14
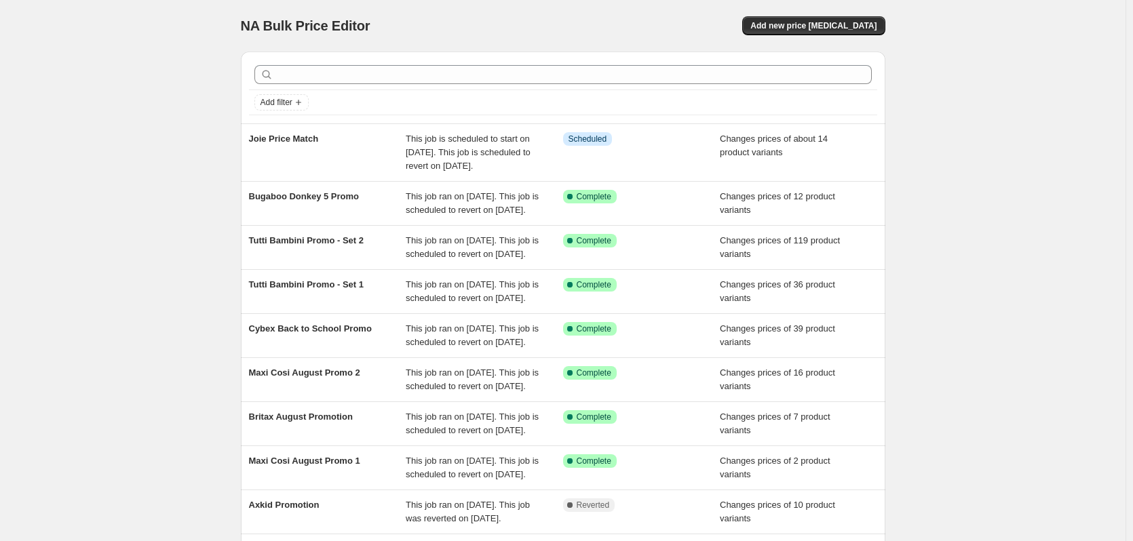
drag, startPoint x: 823, startPoint y: 19, endPoint x: 574, endPoint y: -22, distance: 252.2
click at [574, 0] on html "Home Settings Plans Skip to content NA Bulk Price Editor. This page is ready NA…" at bounding box center [566, 270] width 1133 height 541
